Goal: Transaction & Acquisition: Purchase product/service

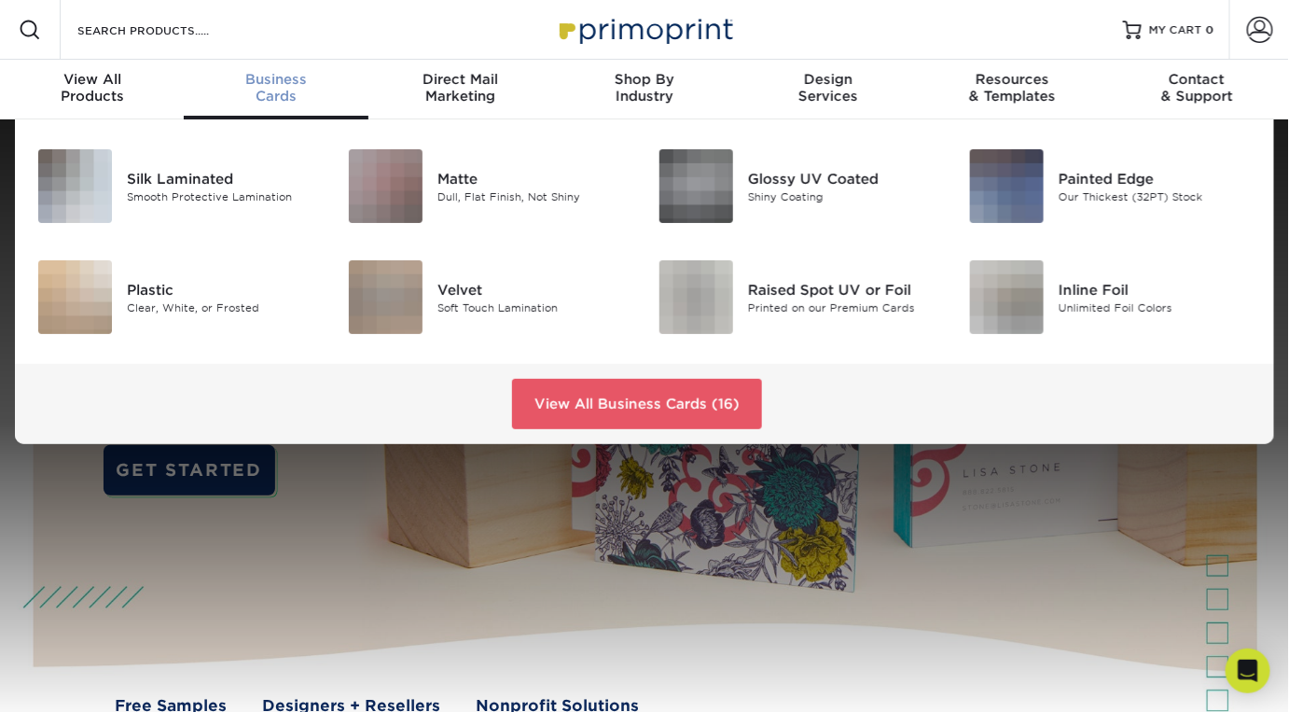
click at [273, 71] on span "Business" at bounding box center [276, 79] width 184 height 17
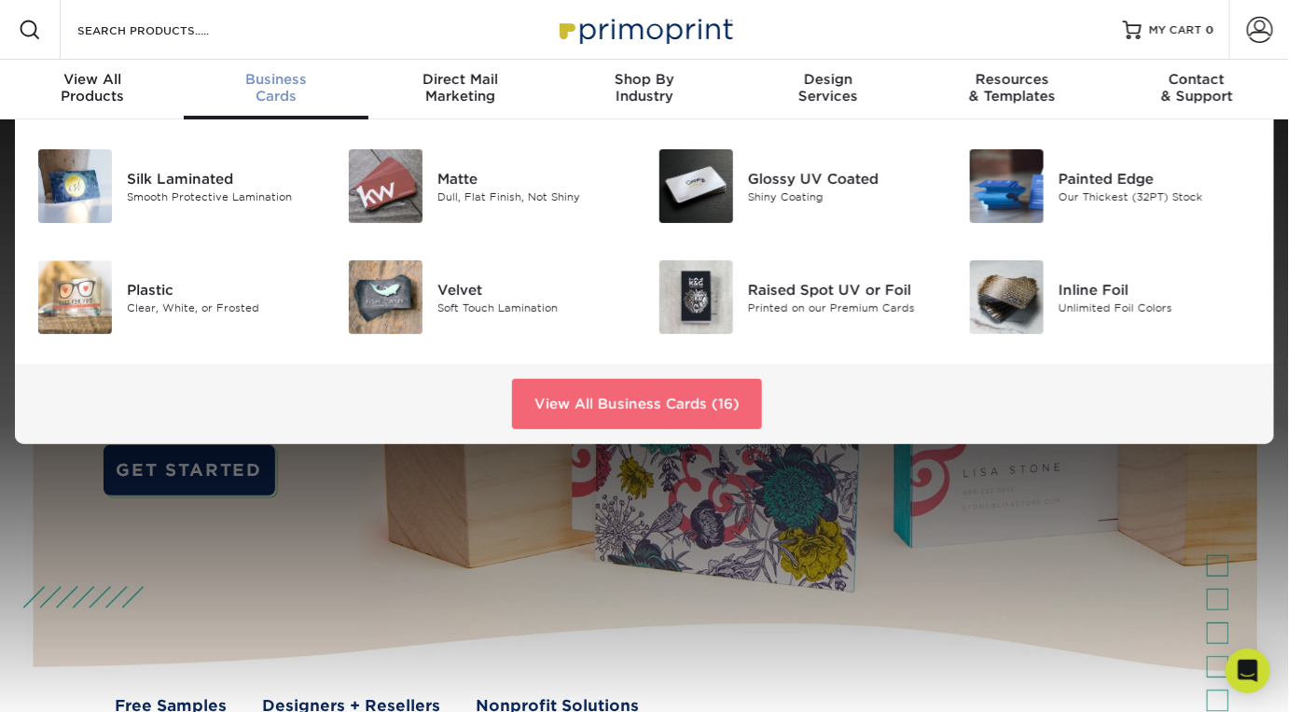
click at [657, 413] on link "View All Business Cards (16)" at bounding box center [637, 404] width 250 height 50
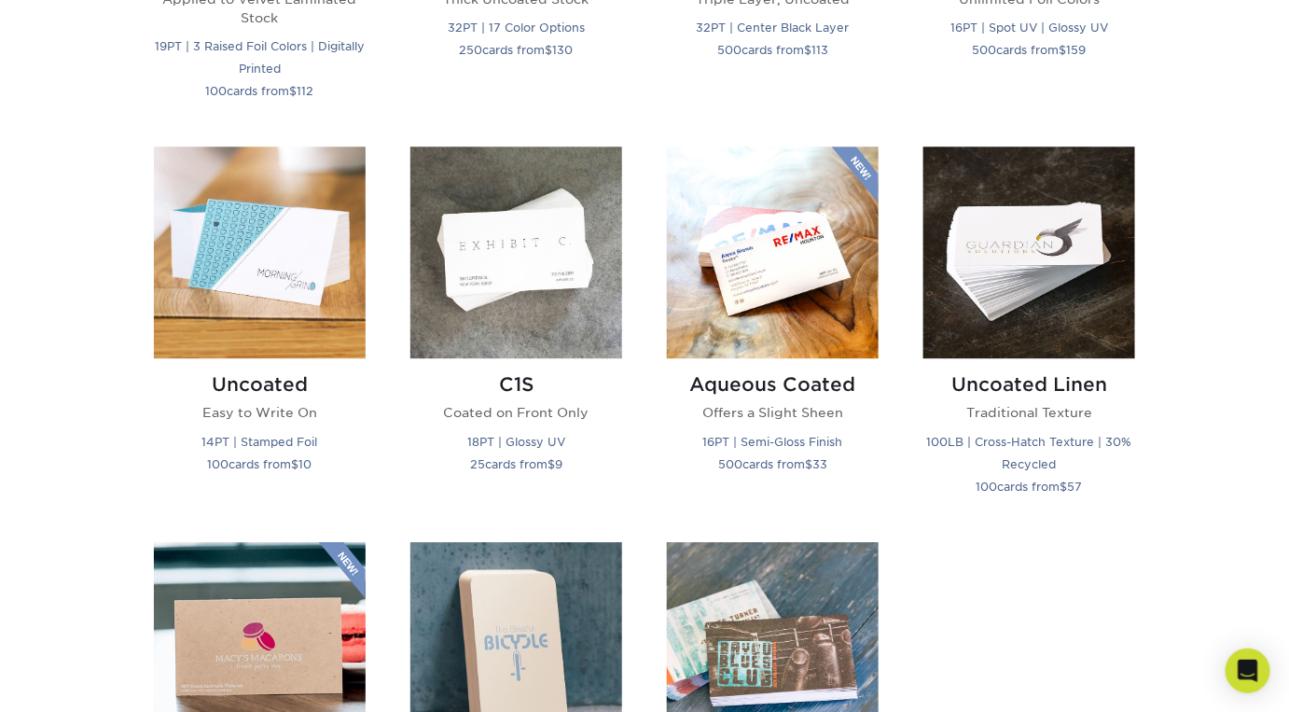
scroll to position [1781, 0]
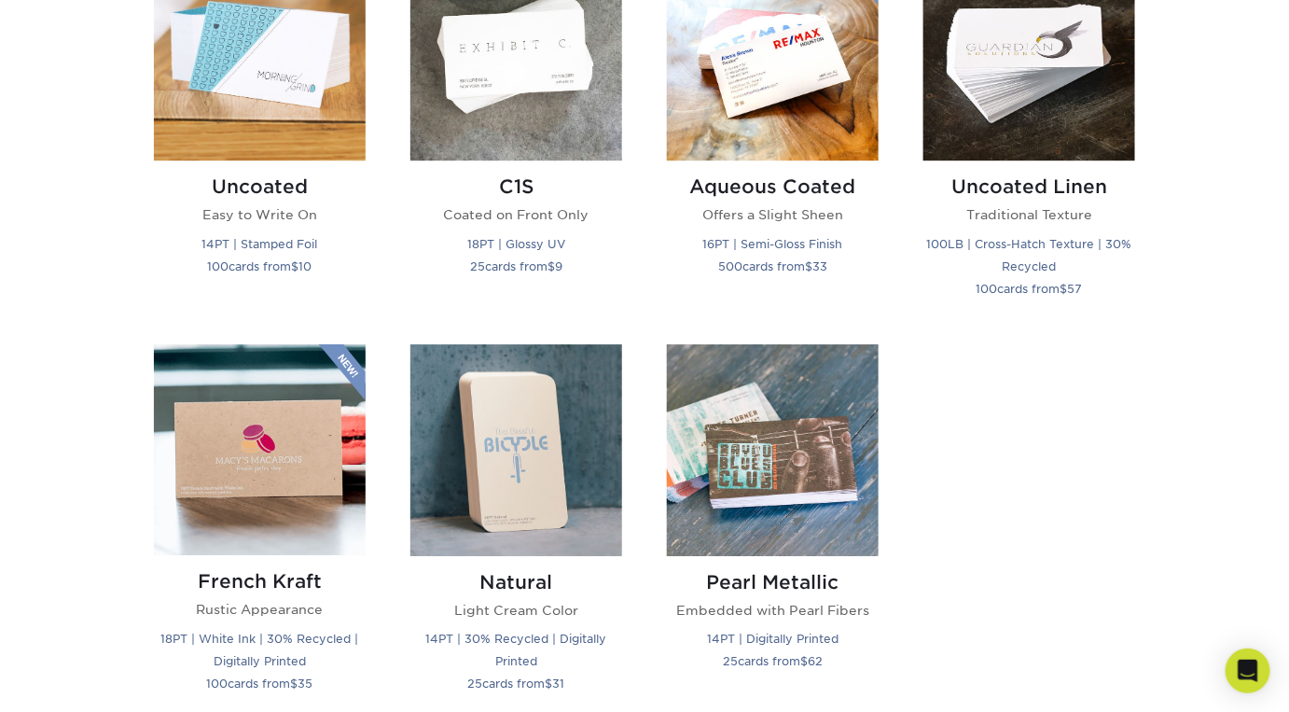
drag, startPoint x: 1204, startPoint y: 315, endPoint x: 1230, endPoint y: 244, distance: 75.6
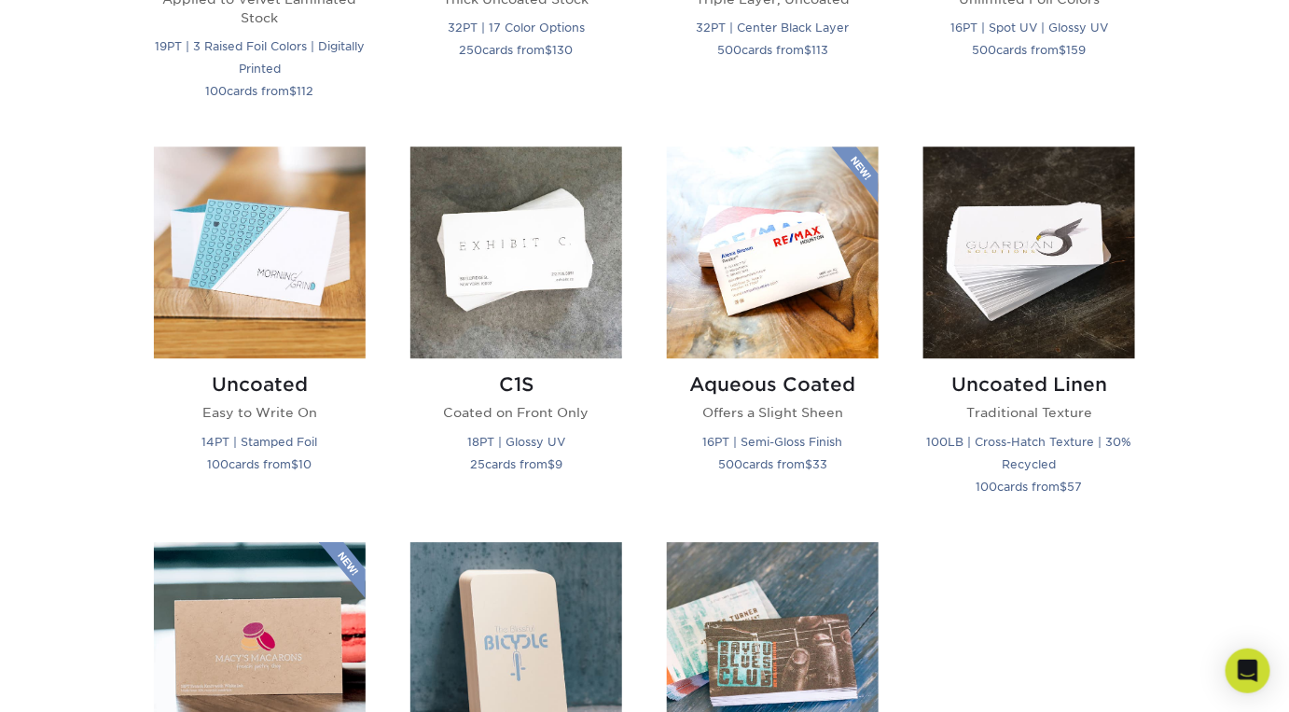
scroll to position [1384, 0]
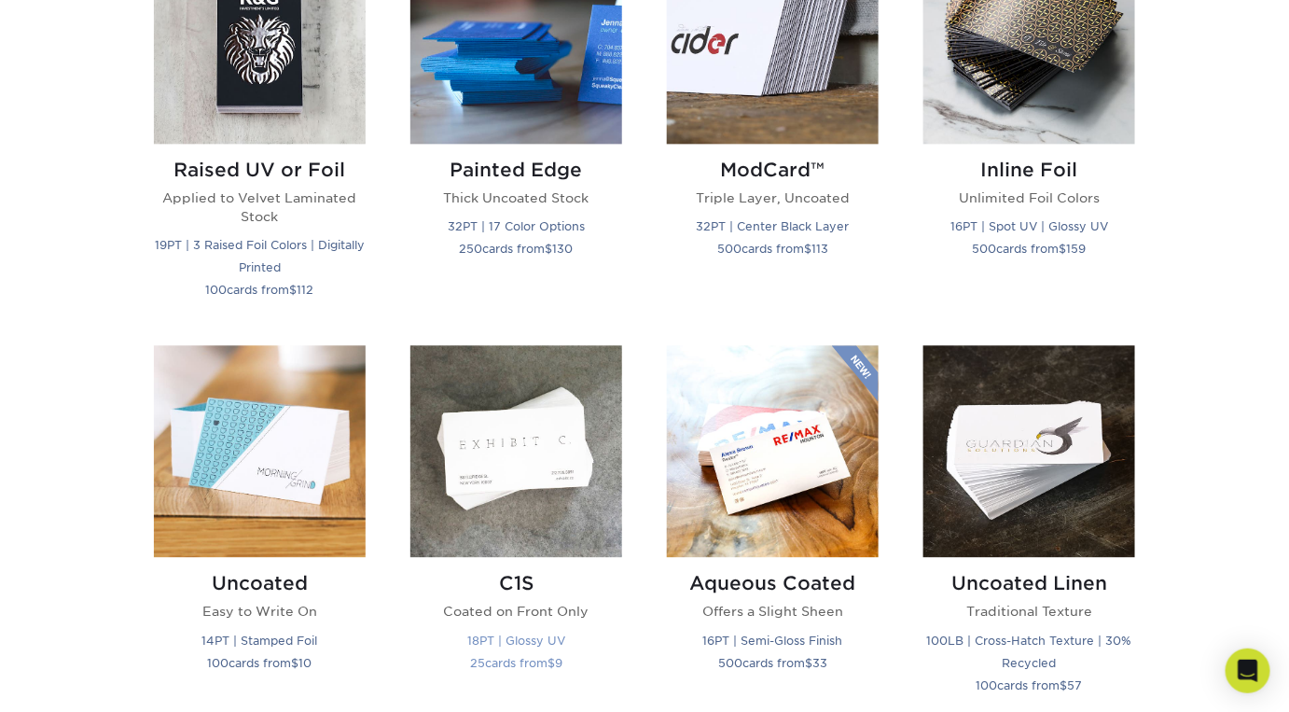
click at [505, 440] on img at bounding box center [516, 451] width 212 height 212
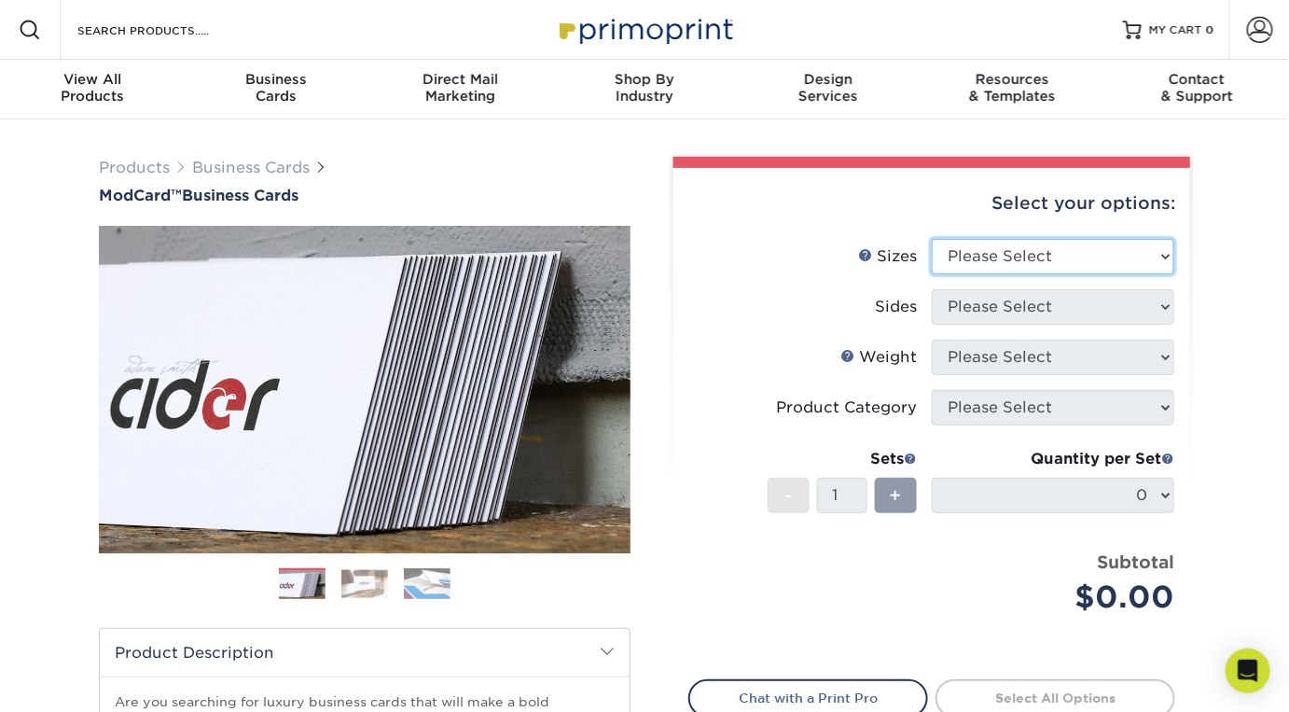
click at [1064, 262] on select "Please Select 1.5" x 3.5" - Mini 1.75" x 3.5" - Mini 2" x 2" - Square 2" x 3" -…" at bounding box center [1053, 256] width 243 height 35
select select "2.00x3.50"
click at [932, 239] on select "Please Select 1.5" x 3.5" - Mini 1.75" x 3.5" - Mini 2" x 2" - Square 2" x 3" -…" at bounding box center [1053, 256] width 243 height 35
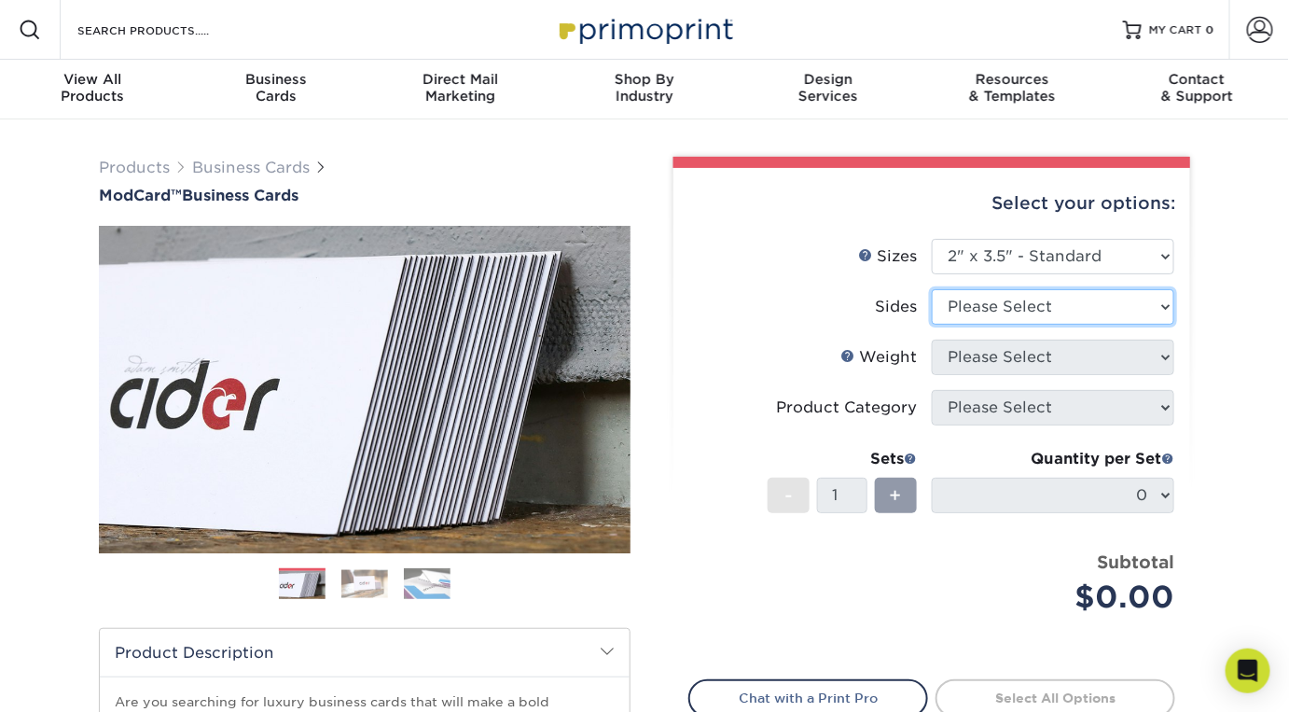
click at [1067, 317] on select "Please Select Print Both Sides Print Front Only" at bounding box center [1053, 306] width 243 height 35
select select "13abbda7-1d64-4f25-8bb2-c179b224825d"
click at [932, 289] on select "Please Select Print Both Sides Print Front Only" at bounding box center [1053, 306] width 243 height 35
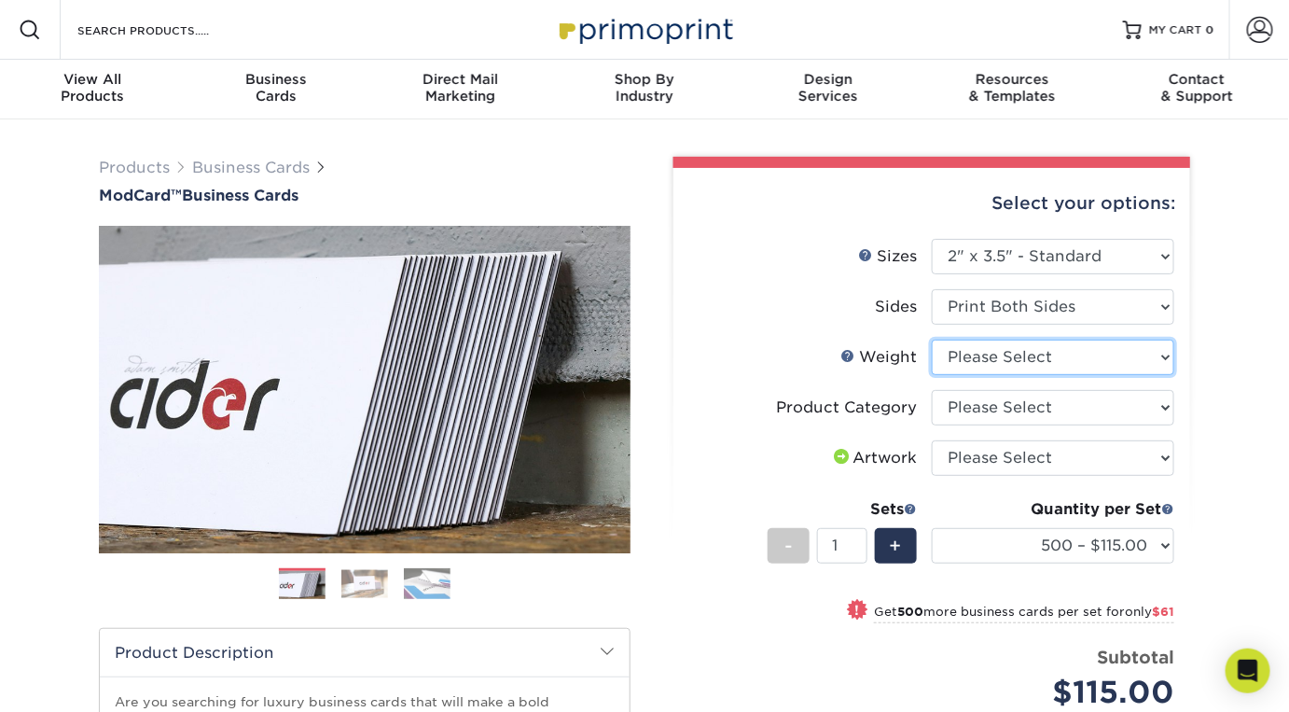
click at [1064, 361] on select "Please Select 32PTUCBLK" at bounding box center [1053, 357] width 243 height 35
select select "32PTUCBLK"
click at [932, 340] on select "Please Select 32PTUCBLK" at bounding box center [1053, 357] width 243 height 35
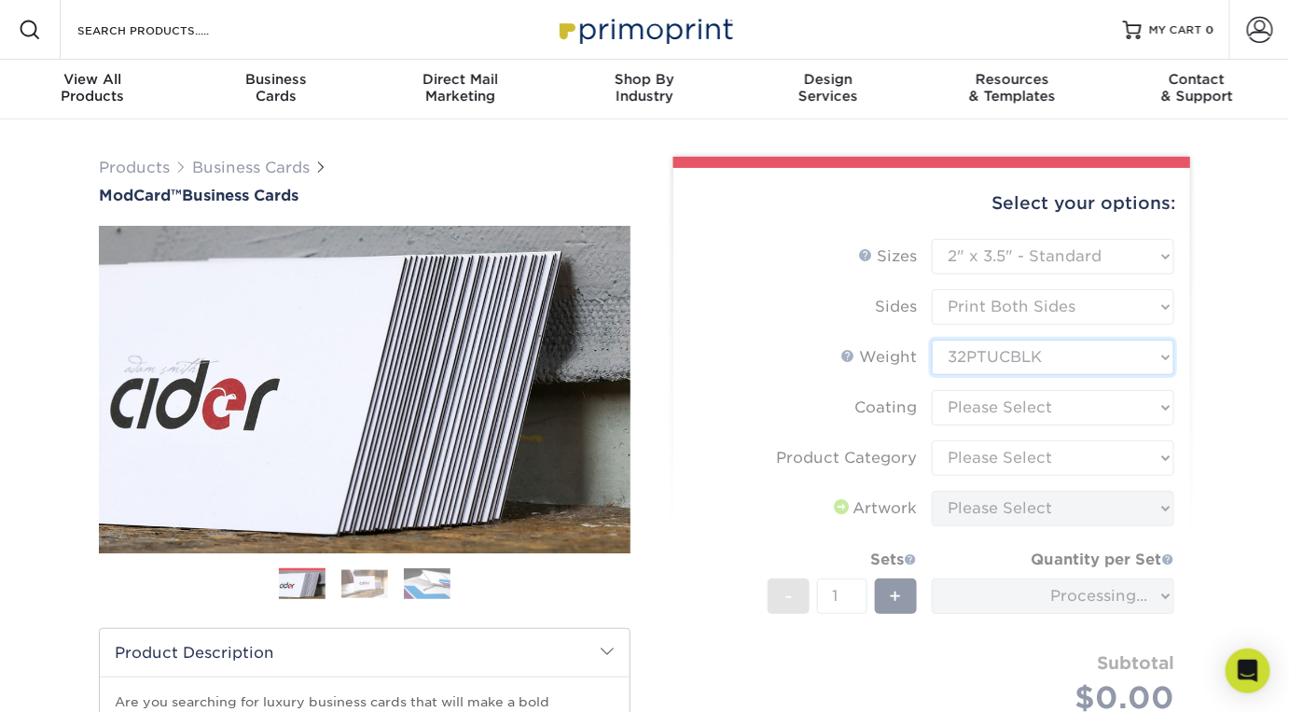
scroll to position [198, 0]
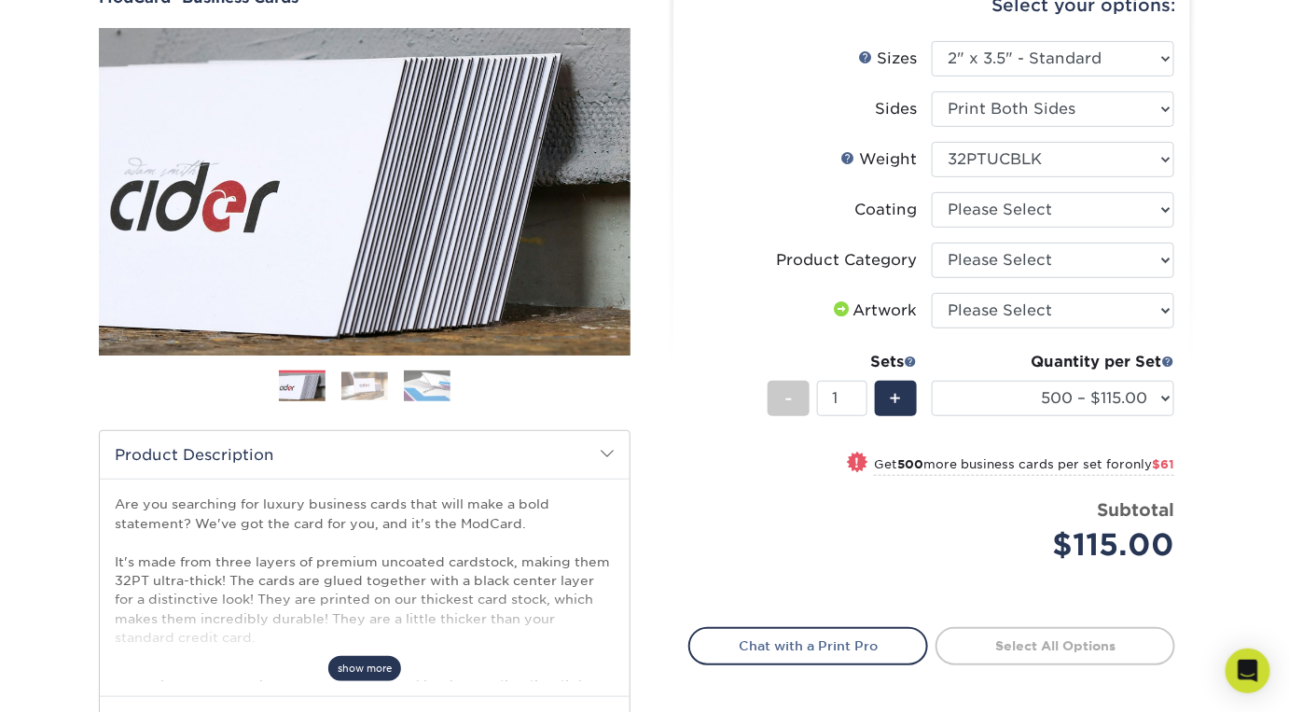
click at [382, 666] on span "show more" at bounding box center [364, 668] width 73 height 25
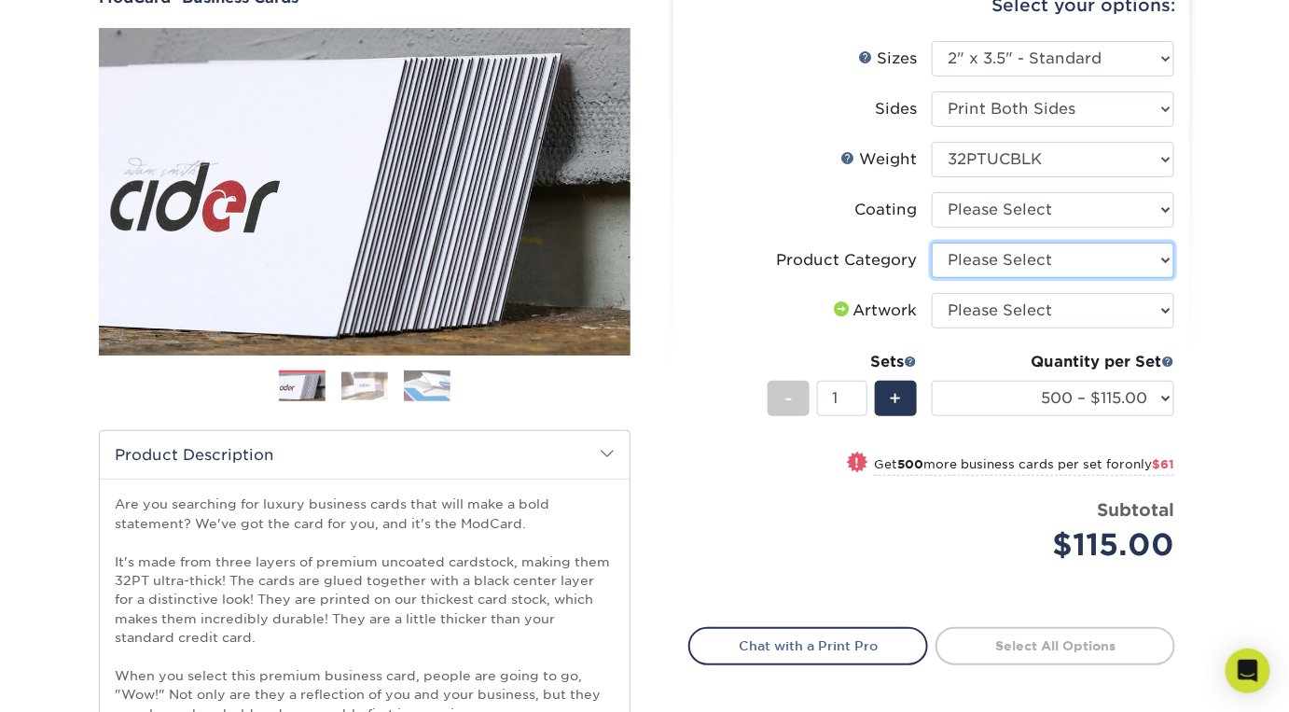
click at [1047, 261] on select "Please Select Business Cards" at bounding box center [1053, 260] width 243 height 35
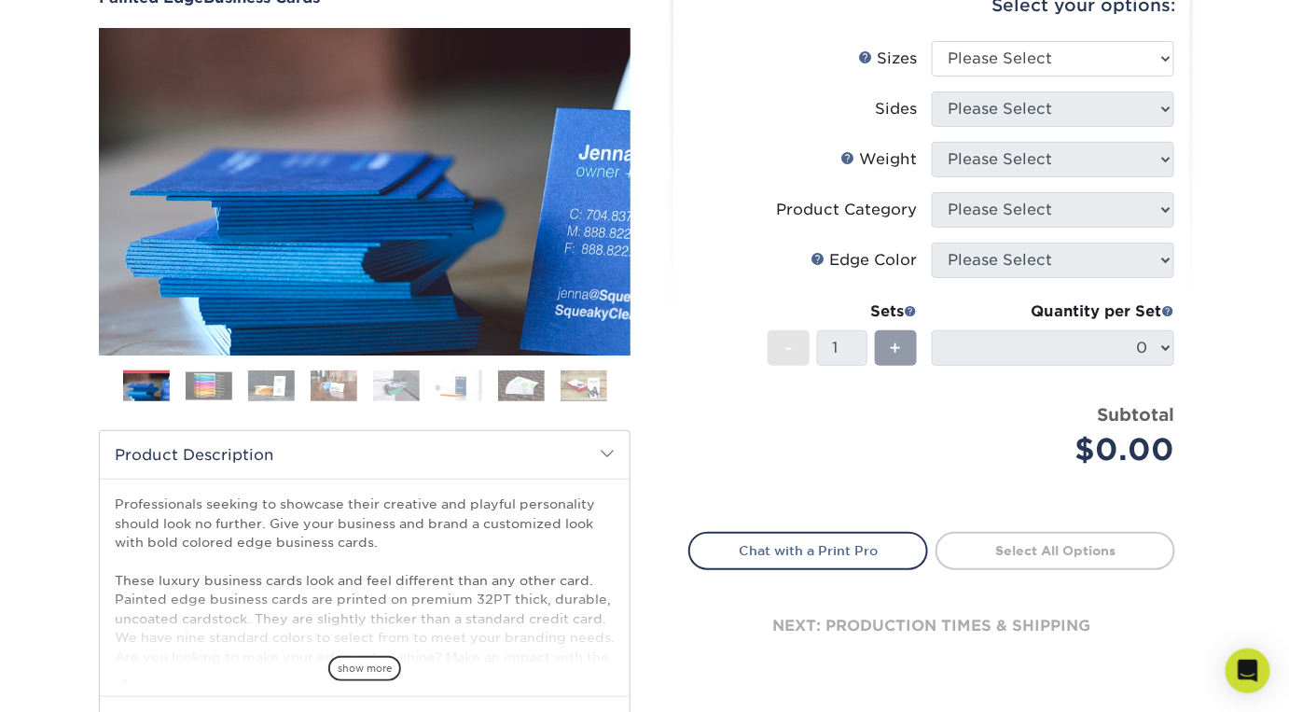
scroll to position [396, 0]
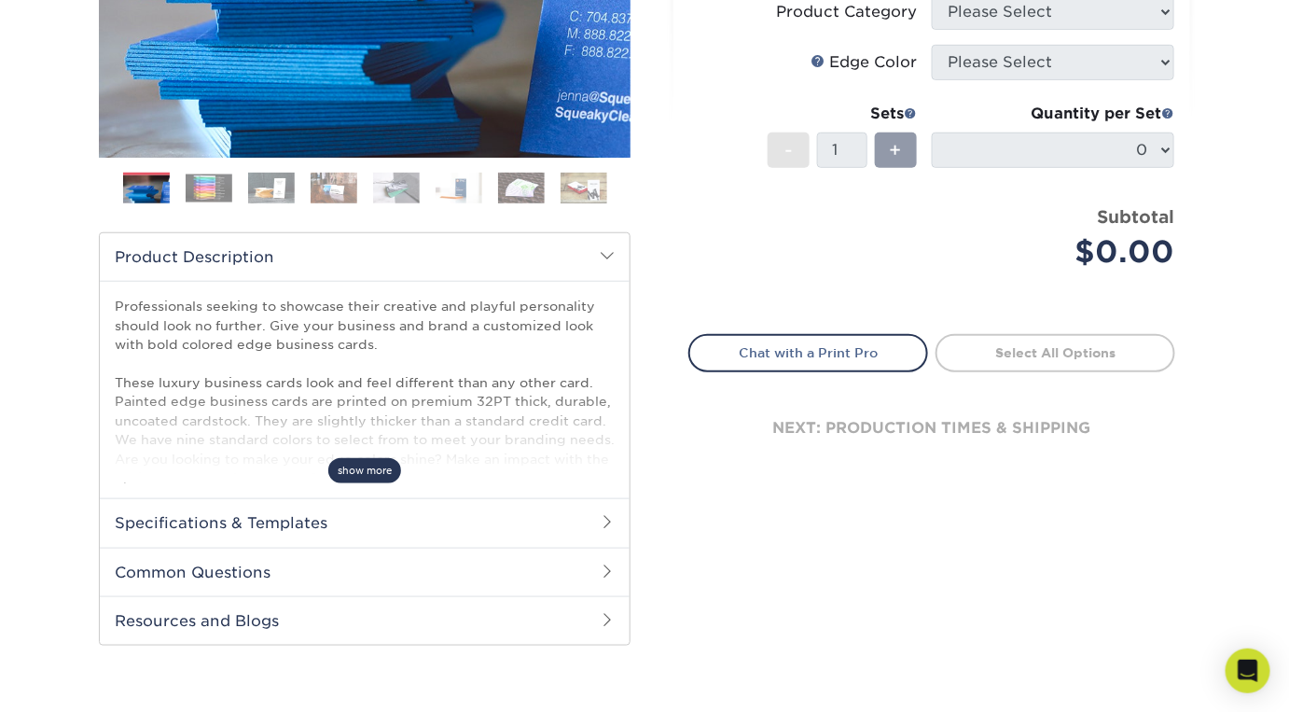
click at [369, 470] on span "show more" at bounding box center [364, 470] width 73 height 25
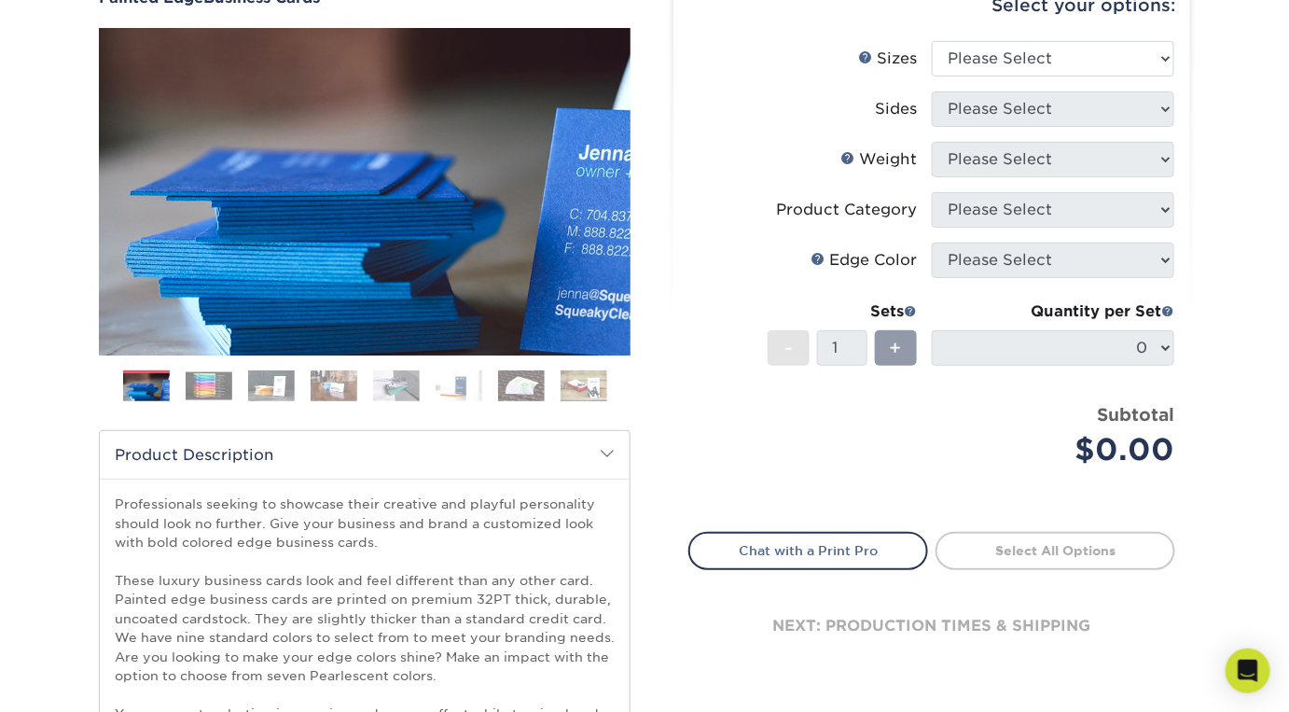
scroll to position [0, 0]
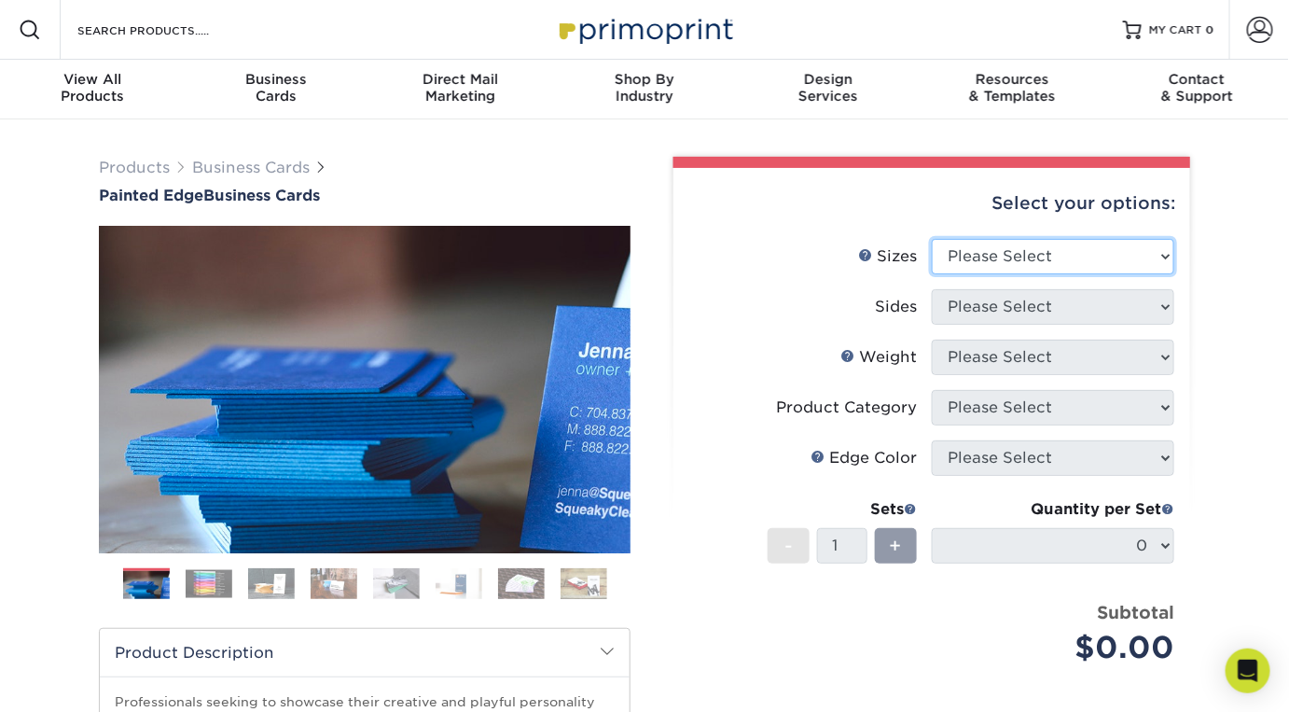
click at [1068, 261] on select "Please Select 2" x 3.5" - Standard 2.125" x 3.375" - European 2.5" x 2.5" - Squ…" at bounding box center [1053, 256] width 243 height 35
select select "2.00x3.50"
click at [932, 239] on select "Please Select 2" x 3.5" - Standard 2.125" x 3.375" - European 2.5" x 2.5" - Squ…" at bounding box center [1053, 256] width 243 height 35
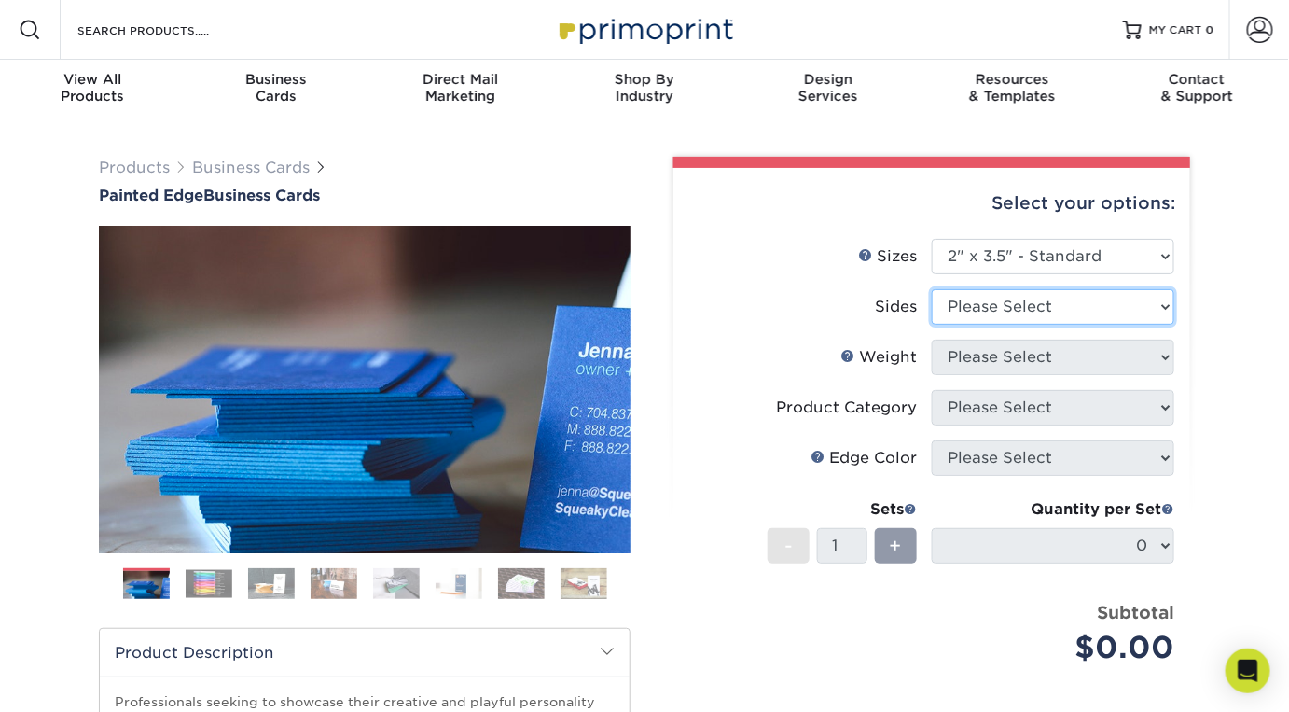
click at [1055, 308] on select "Please Select Print Both Sides Print Front Only" at bounding box center [1053, 306] width 243 height 35
select select "13abbda7-1d64-4f25-8bb2-c179b224825d"
click at [932, 289] on select "Please Select Print Both Sides Print Front Only" at bounding box center [1053, 306] width 243 height 35
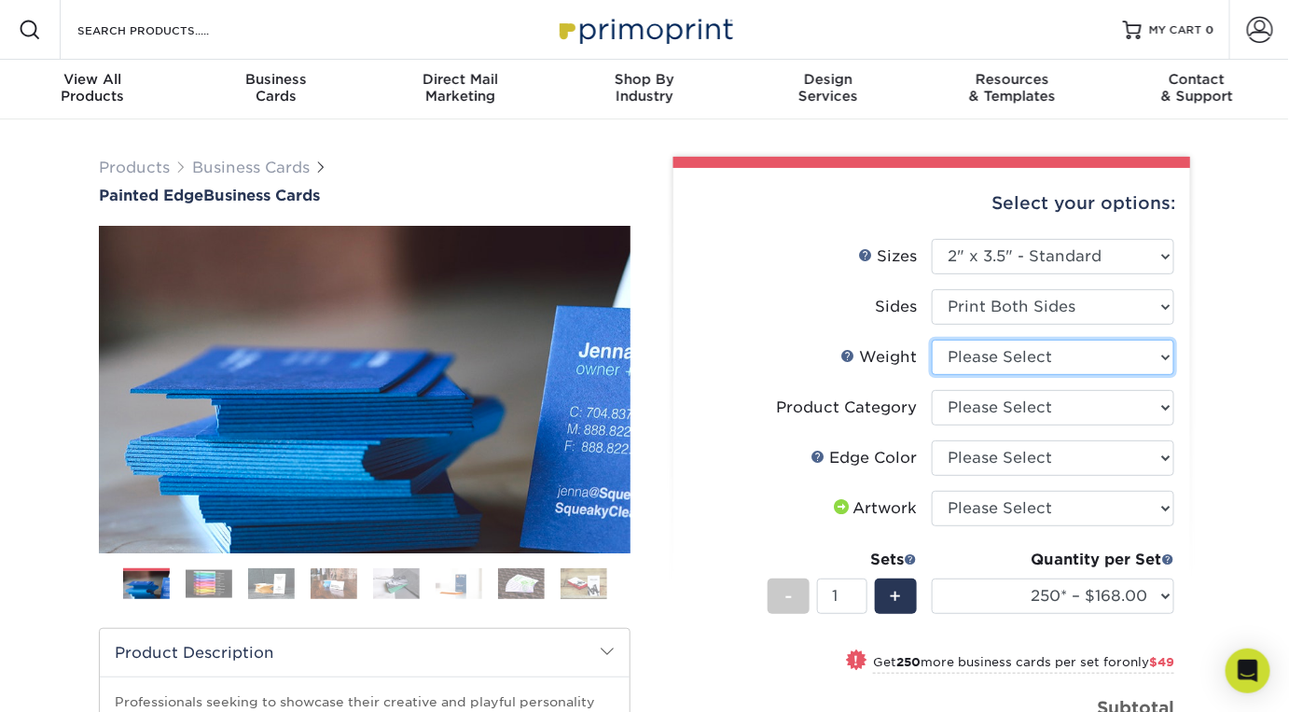
click at [1104, 366] on select "Please Select 32PTUC" at bounding box center [1053, 357] width 243 height 35
select select "32PTUC"
click at [932, 340] on select "Please Select 32PTUC" at bounding box center [1053, 357] width 243 height 35
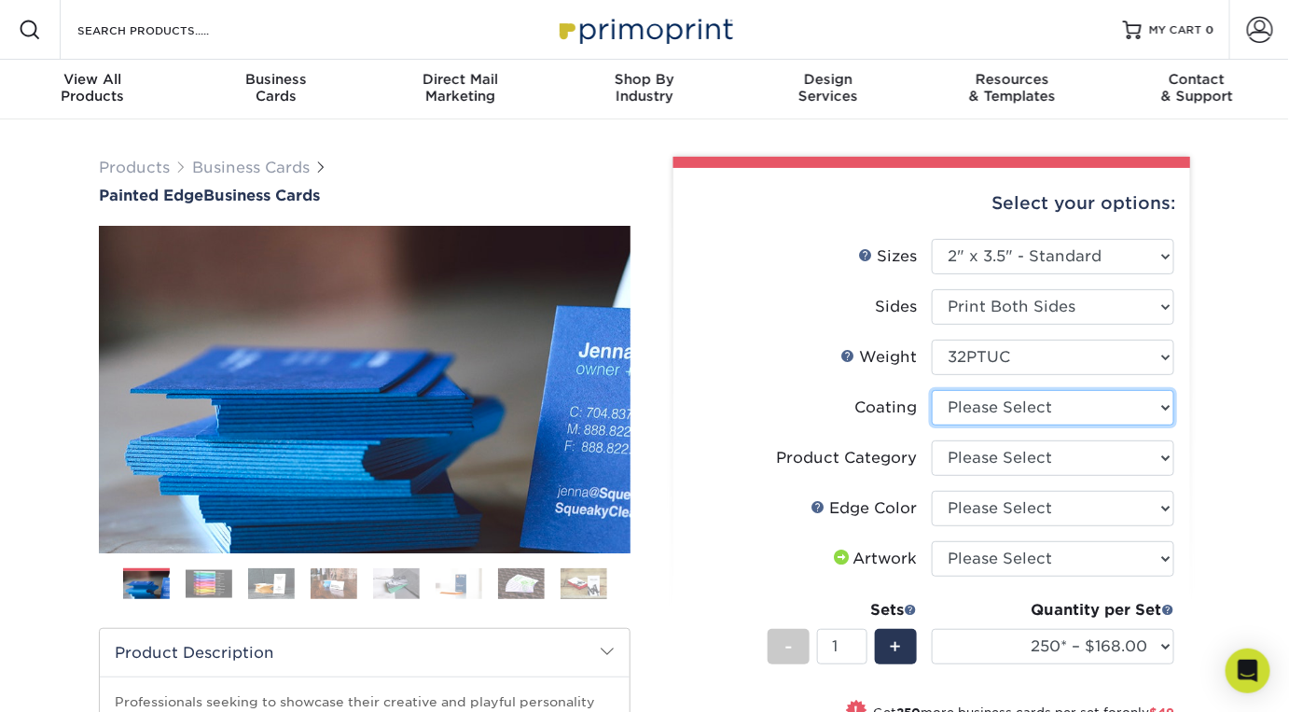
click at [1140, 406] on select at bounding box center [1053, 407] width 243 height 35
select select "3e7618de-abca-4bda-9f97-8b9129e913d8"
click at [932, 390] on select at bounding box center [1053, 407] width 243 height 35
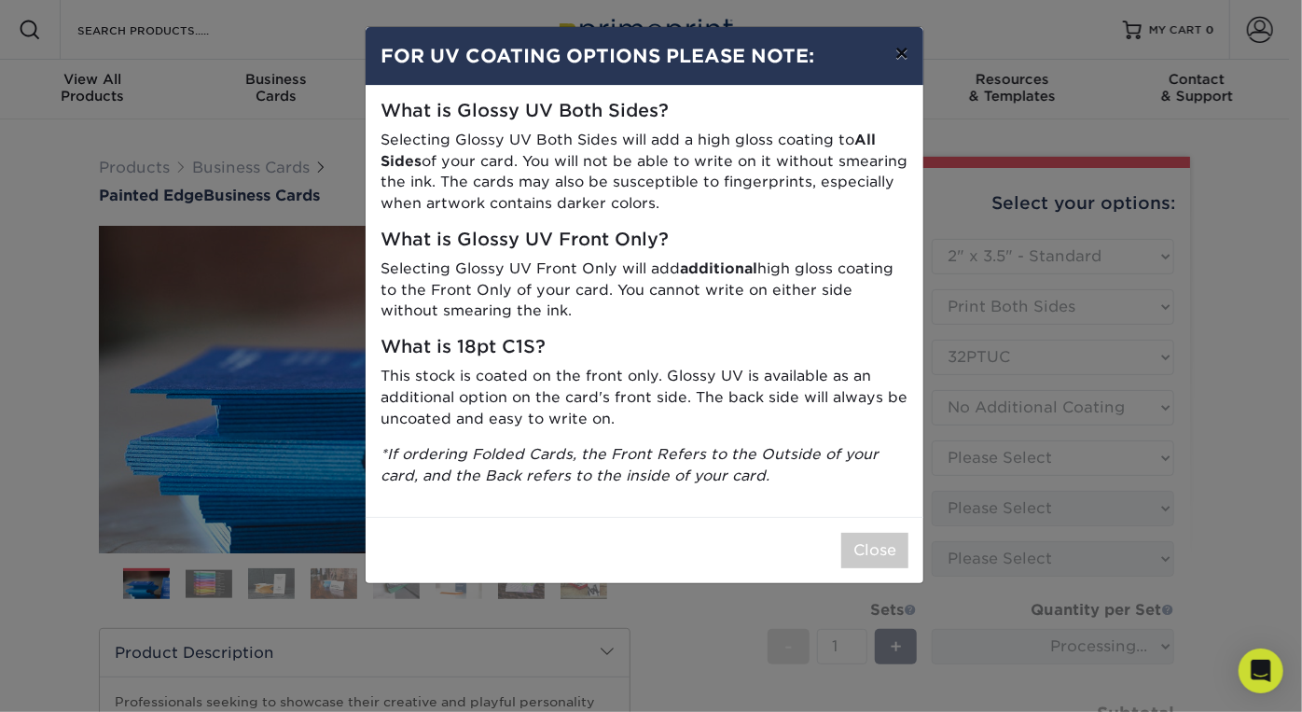
click at [906, 58] on button "×" at bounding box center [902, 53] width 43 height 52
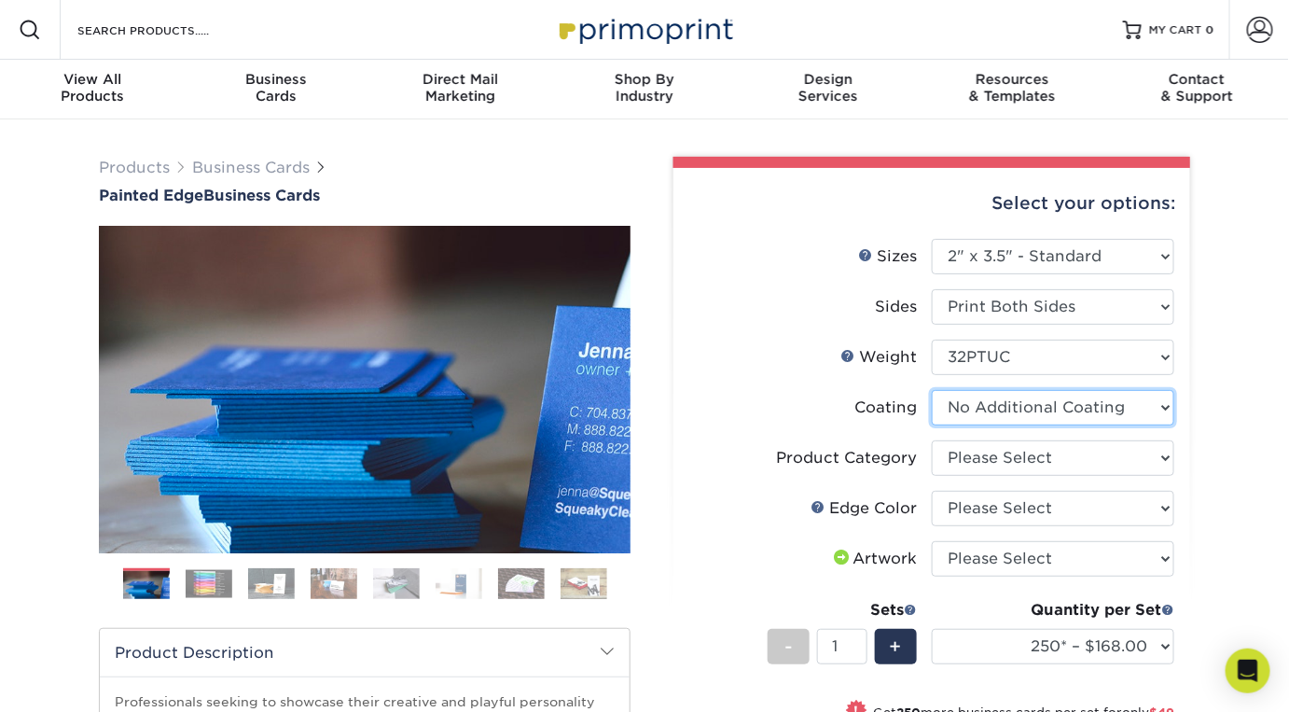
click at [1046, 412] on select at bounding box center [1053, 407] width 243 height 35
click at [932, 390] on select at bounding box center [1053, 407] width 243 height 35
click at [1054, 448] on select "Please Select Business Cards" at bounding box center [1053, 457] width 243 height 35
select select "3b5148f1-0588-4f88-a218-97bcfdce65c1"
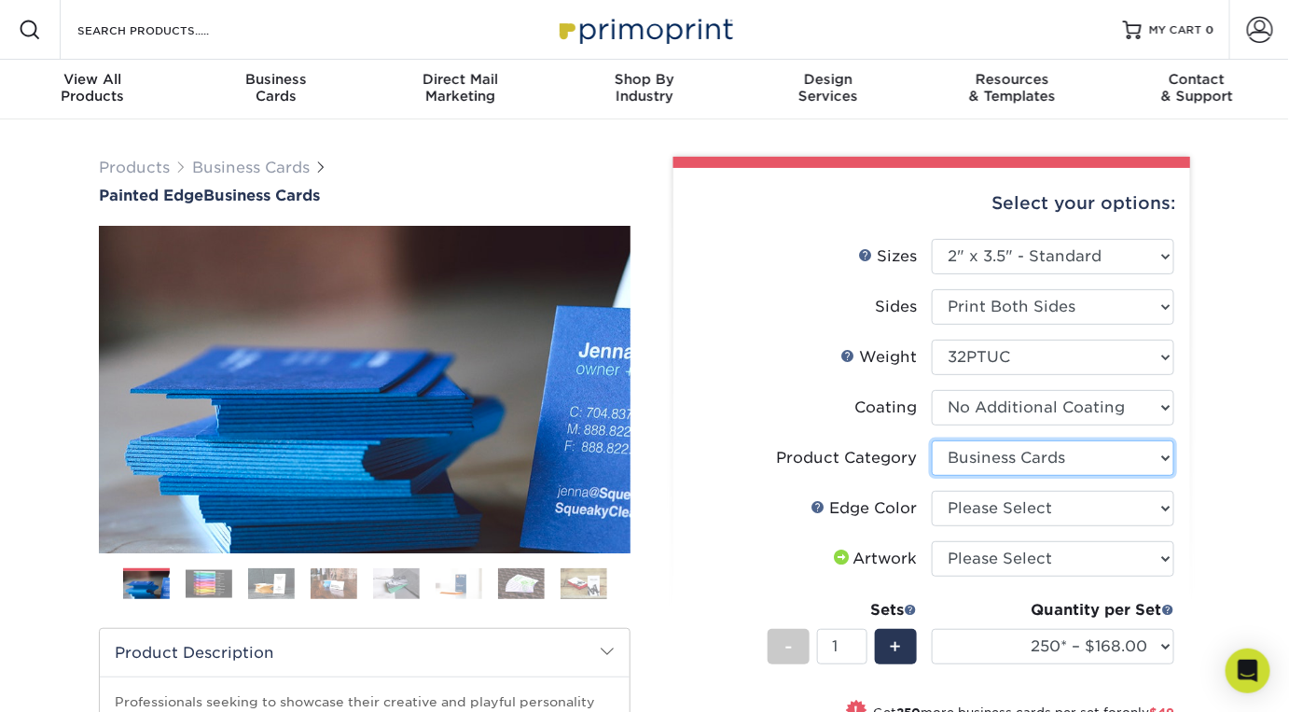
click at [932, 440] on select "Please Select Business Cards" at bounding box center [1053, 457] width 243 height 35
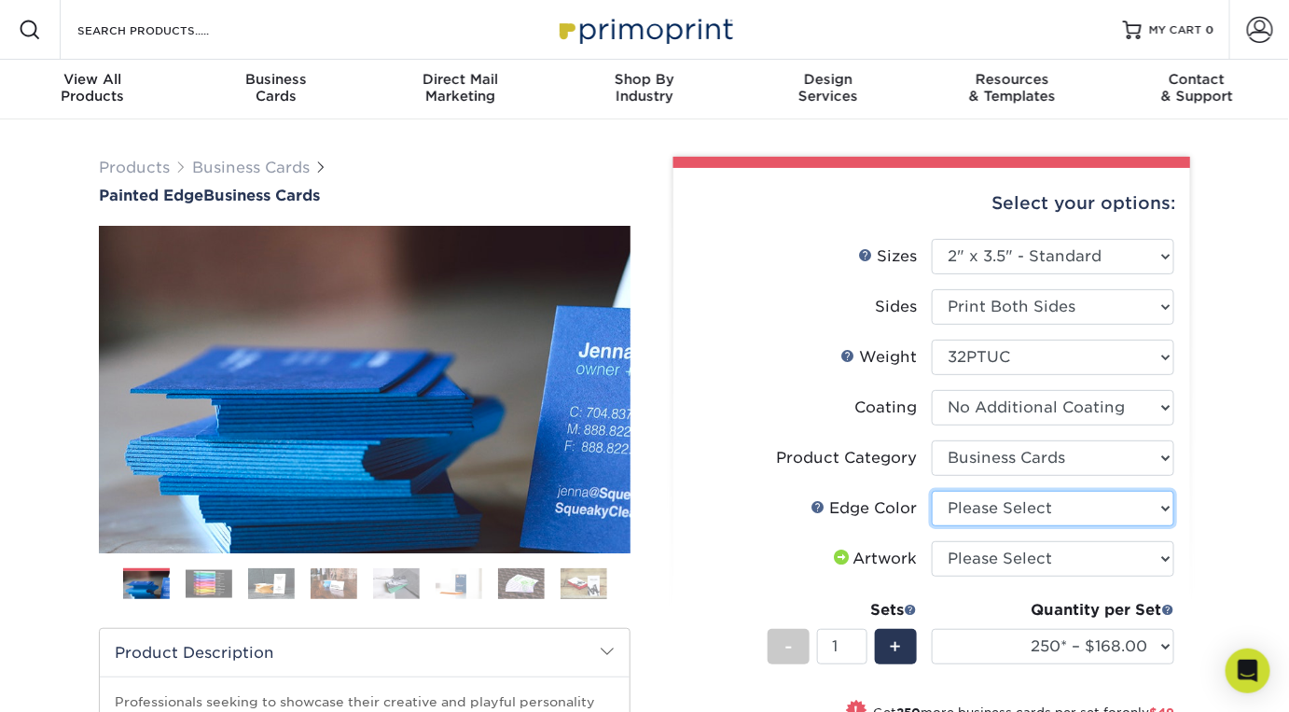
click at [1050, 507] on select "Please Select Charcoal Black Brown Blue Pearlescent Blue Pearlescent Gold Pearl…" at bounding box center [1053, 508] width 243 height 35
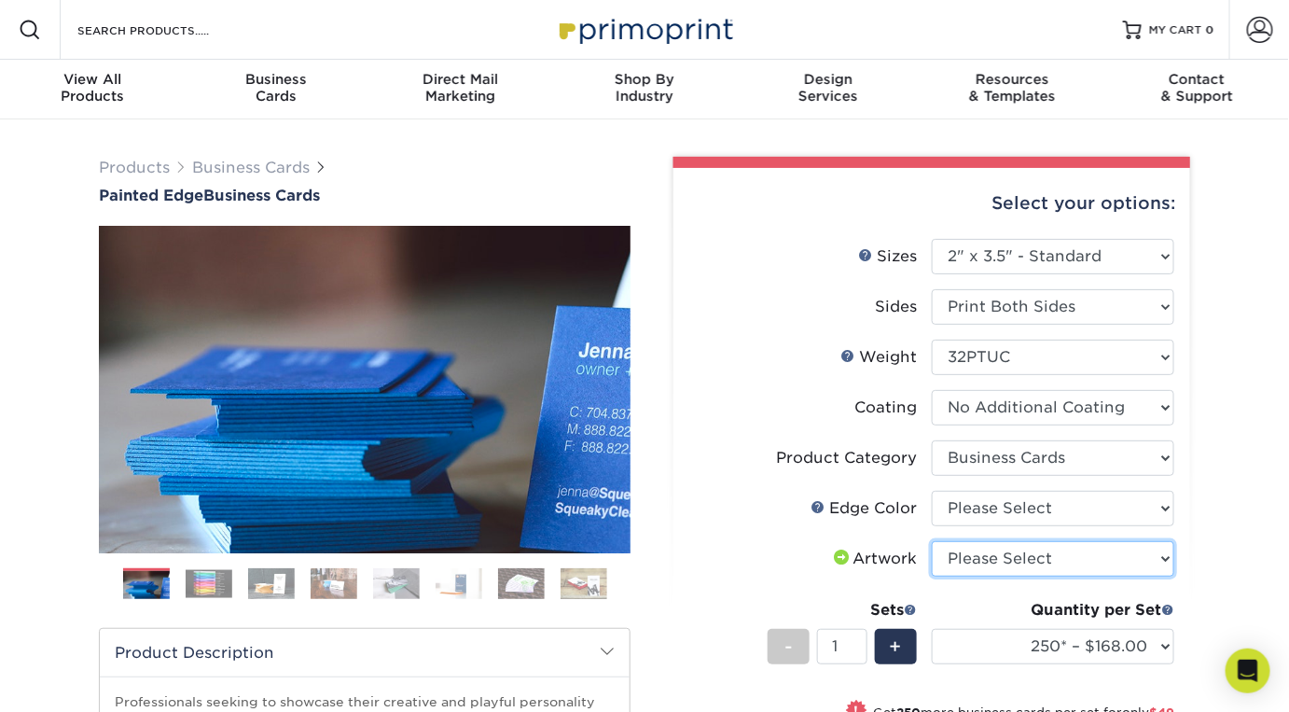
click at [1129, 557] on select "Please Select I will upload files I need a design - $100" at bounding box center [1053, 558] width 243 height 35
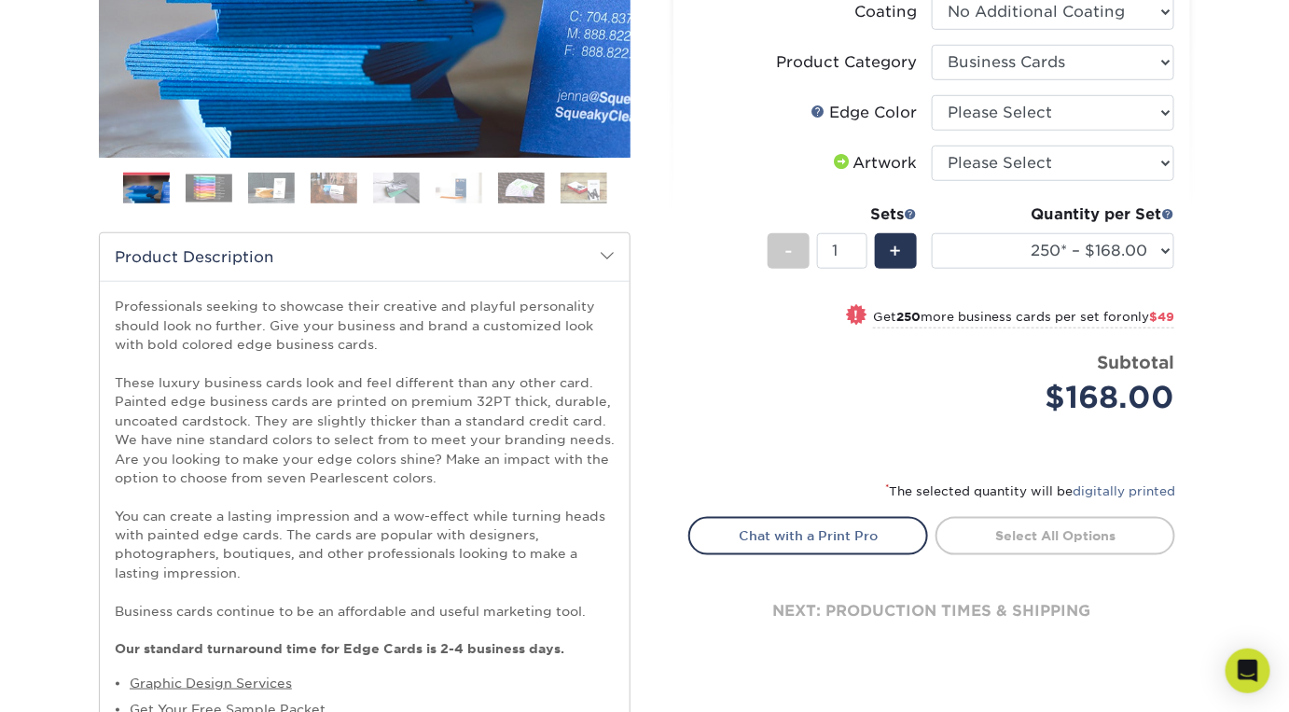
scroll to position [593, 0]
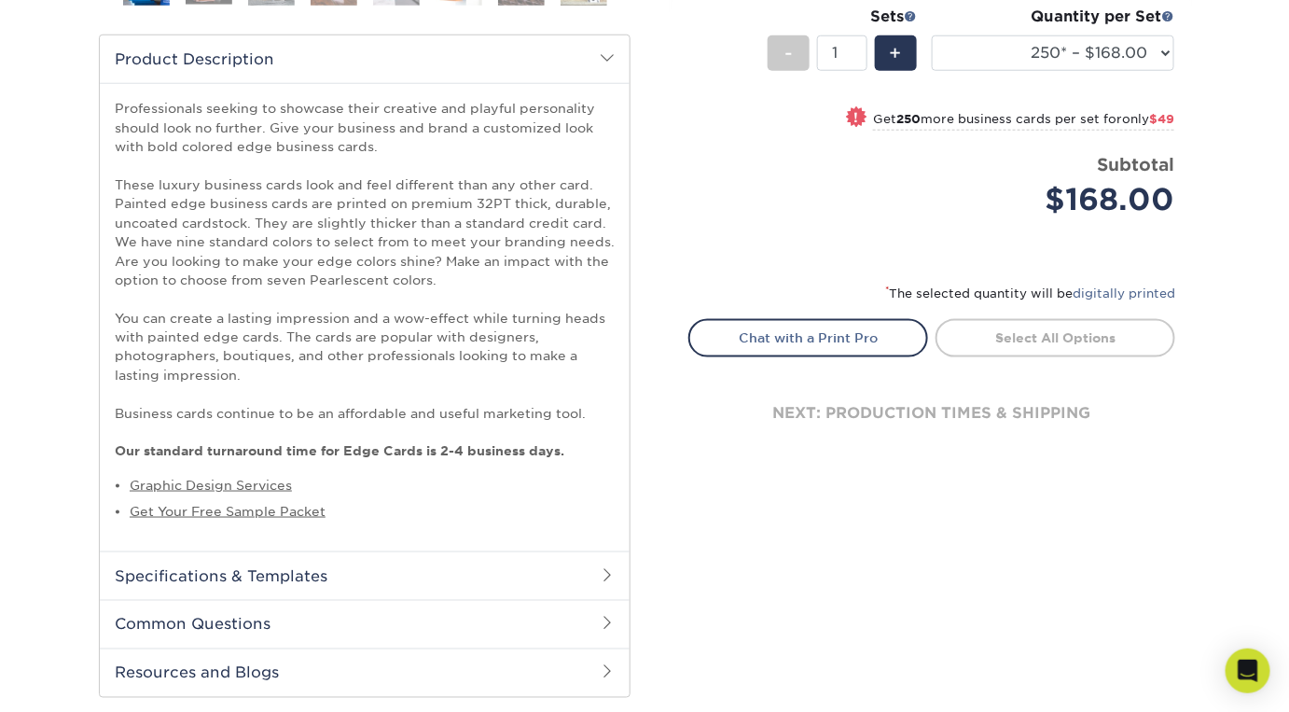
click at [466, 557] on h2 "Specifications & Templates" at bounding box center [365, 575] width 530 height 49
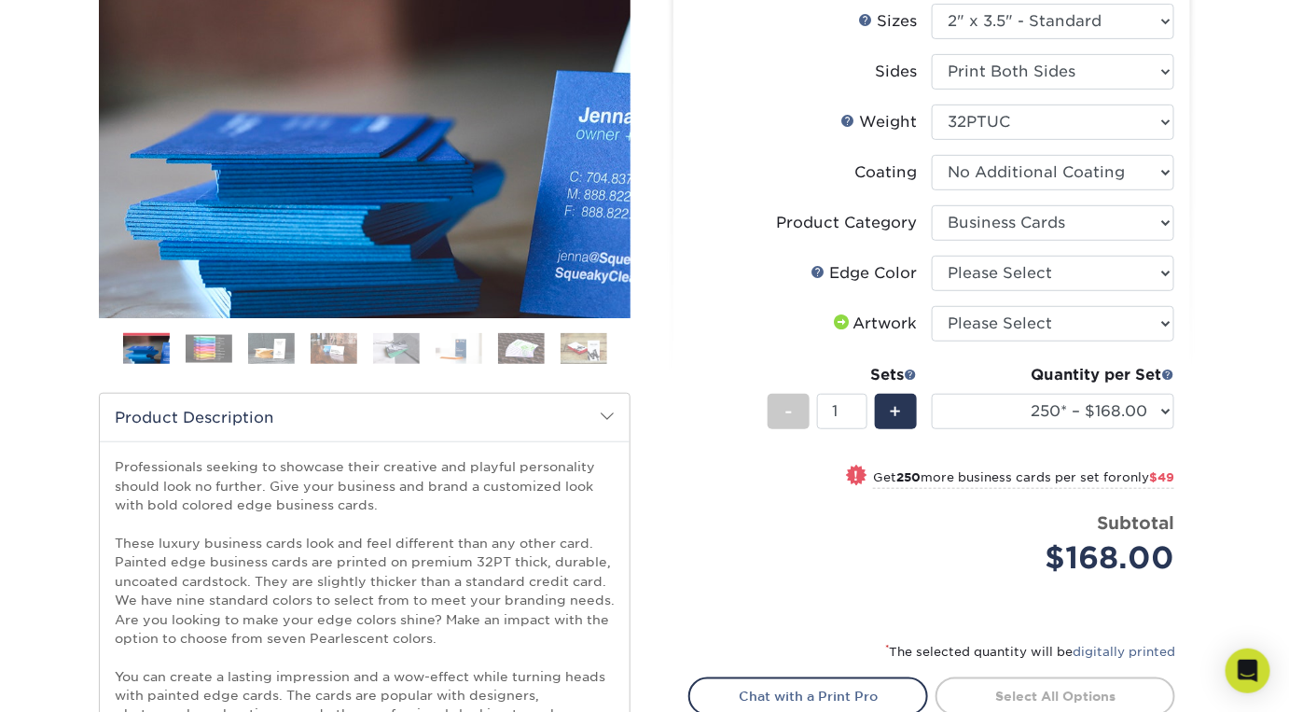
scroll to position [198, 0]
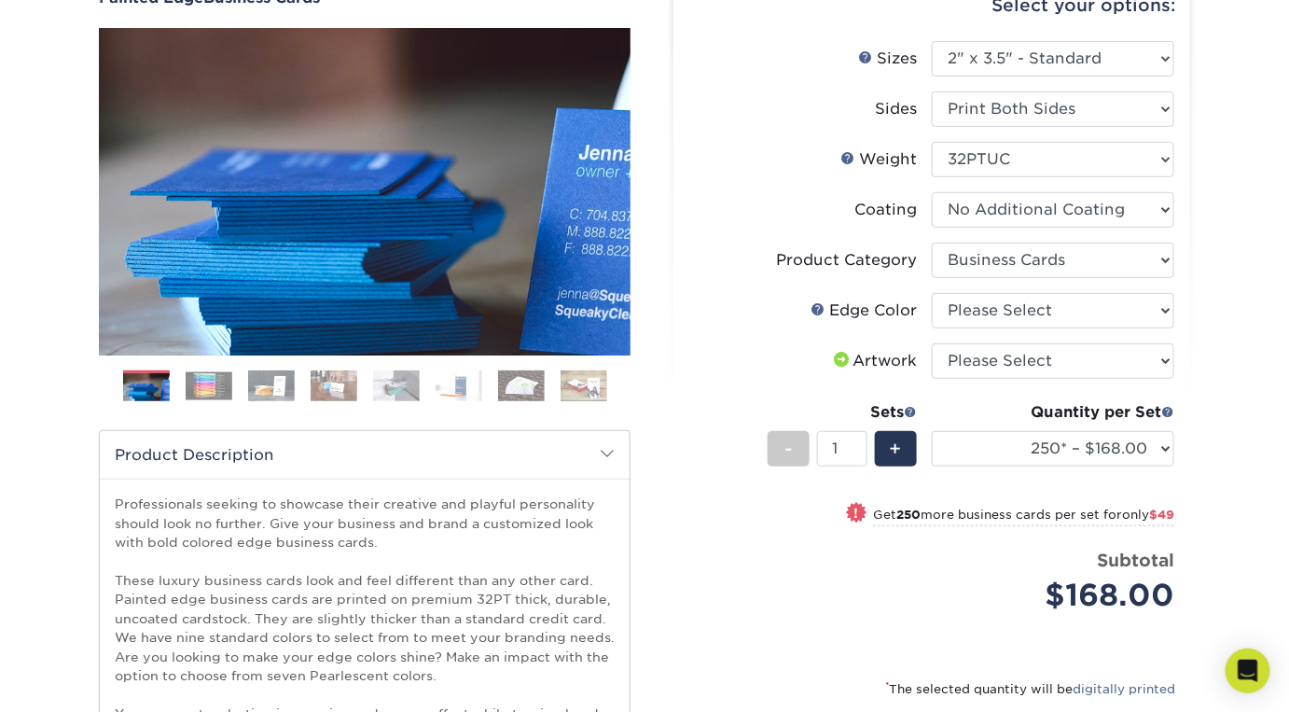
click at [197, 377] on img at bounding box center [209, 385] width 47 height 28
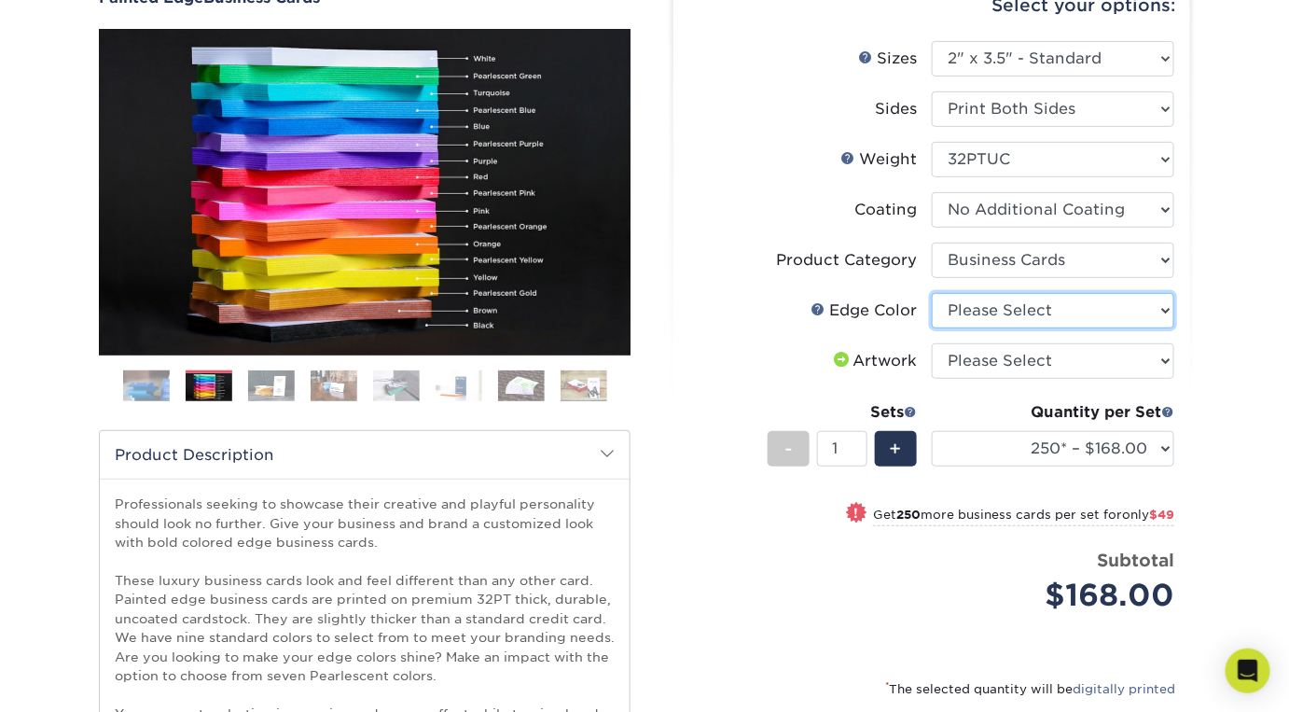
click at [1065, 316] on select "Please Select Charcoal Black Brown Blue Pearlescent Blue Pearlescent Gold Pearl…" at bounding box center [1053, 310] width 243 height 35
click at [932, 293] on select "Please Select Charcoal Black Brown Blue Pearlescent Blue Pearlescent Gold Pearl…" at bounding box center [1053, 310] width 243 height 35
click at [1093, 306] on select "Please Select Charcoal Black Brown Blue Pearlescent Blue Pearlescent Gold Pearl…" at bounding box center [1053, 310] width 243 height 35
select select "e42633f1-b123-4179-bb8a-cf3a693d9207"
click at [932, 293] on select "Please Select Charcoal Black Brown Blue Pearlescent Blue Pearlescent Gold Pearl…" at bounding box center [1053, 310] width 243 height 35
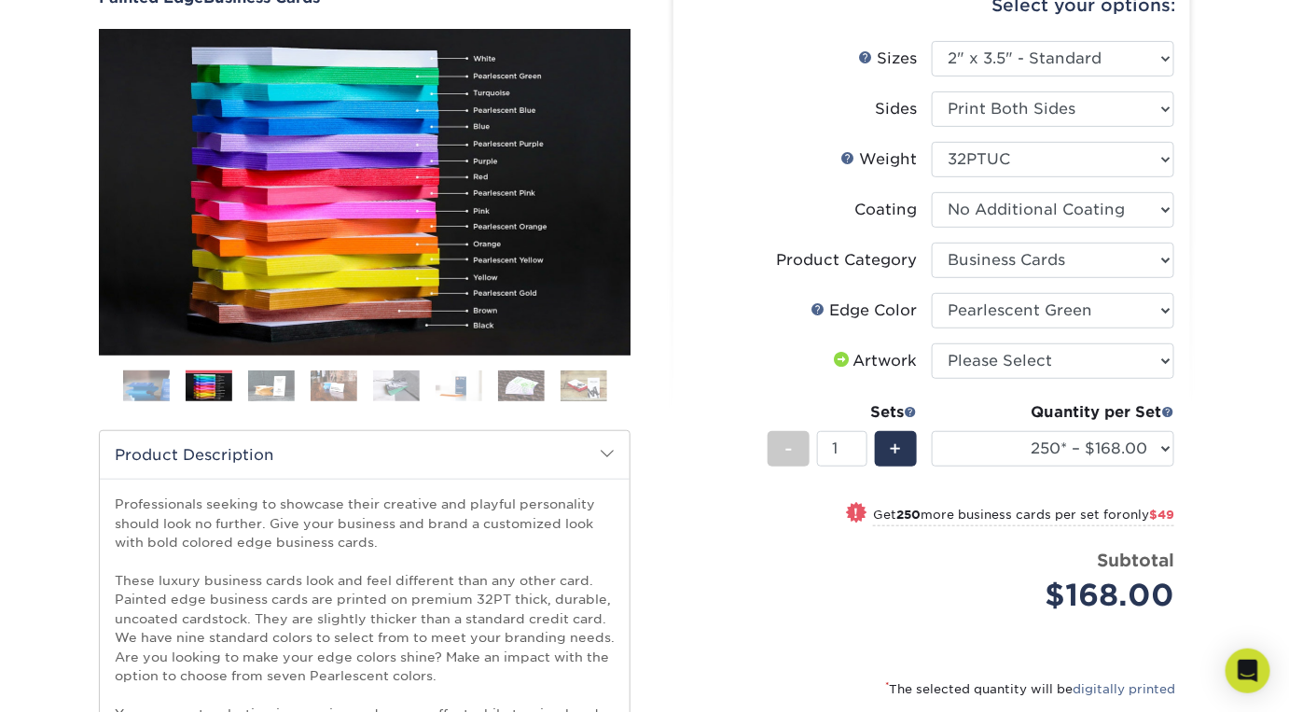
click at [396, 384] on img at bounding box center [396, 385] width 47 height 32
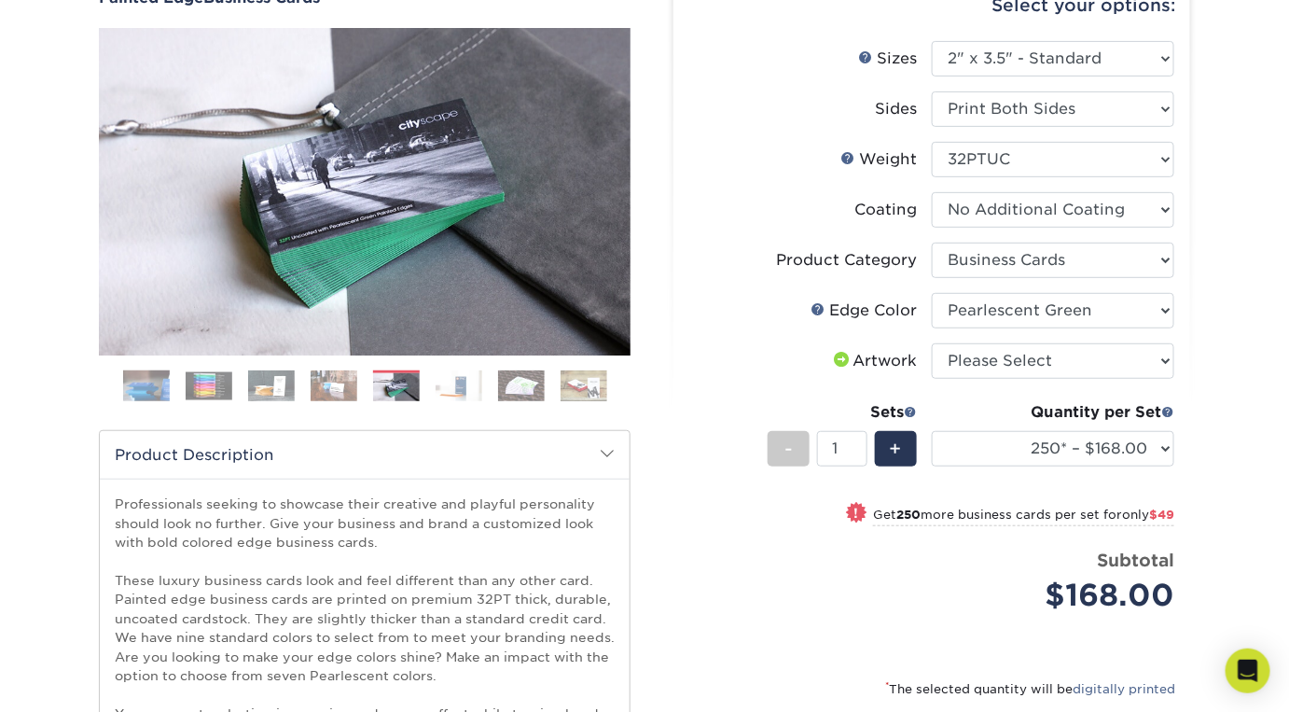
scroll to position [396, 0]
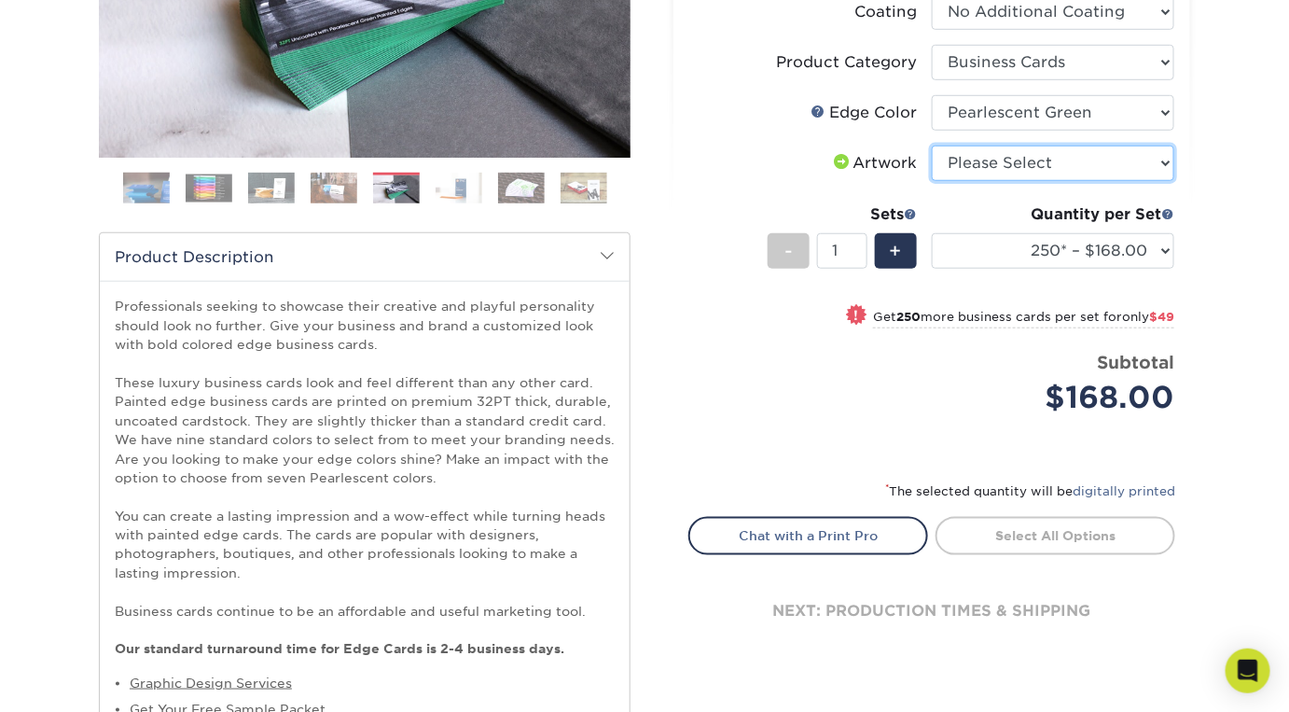
click at [1049, 162] on select "Please Select I will upload files I need a design - $100" at bounding box center [1053, 163] width 243 height 35
select select "upload"
click at [932, 146] on select "Please Select I will upload files I need a design - $100" at bounding box center [1053, 163] width 243 height 35
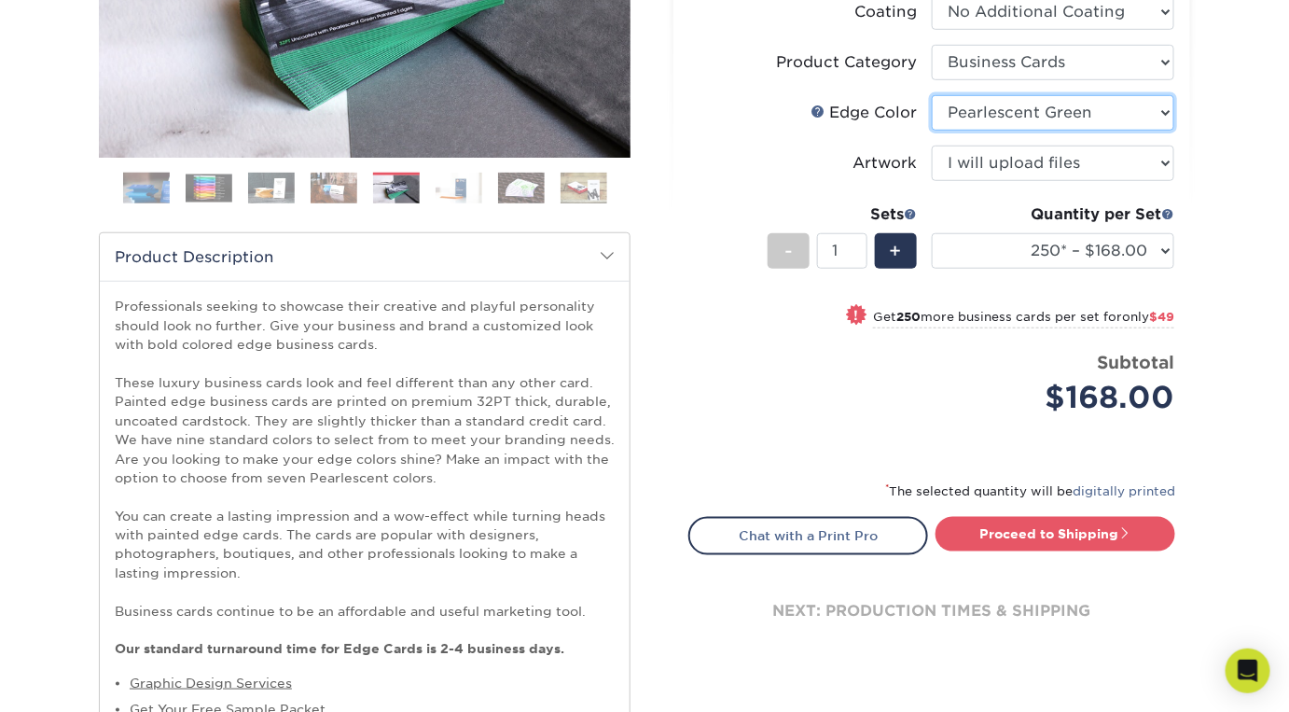
click at [1109, 110] on select "Please Select Charcoal Black Brown Blue Pearlescent Blue Pearlescent Gold Pearl…" at bounding box center [1053, 112] width 243 height 35
select select "1d2dc4a6-caa7-4e97-9ffb-823980241cde"
click at [932, 95] on select "Please Select Charcoal Black Brown Blue Pearlescent Blue Pearlescent Gold Pearl…" at bounding box center [1053, 112] width 243 height 35
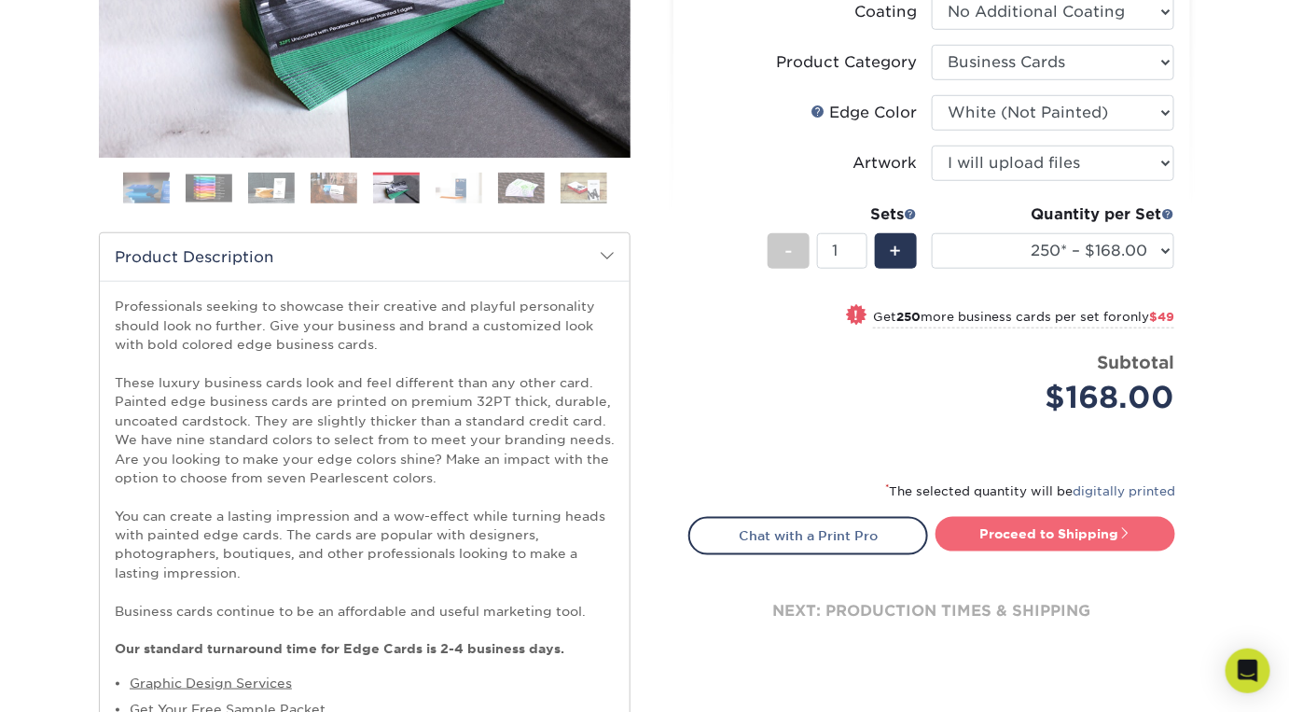
click at [1055, 524] on link "Proceed to Shipping" at bounding box center [1056, 534] width 240 height 34
type input "Set 1"
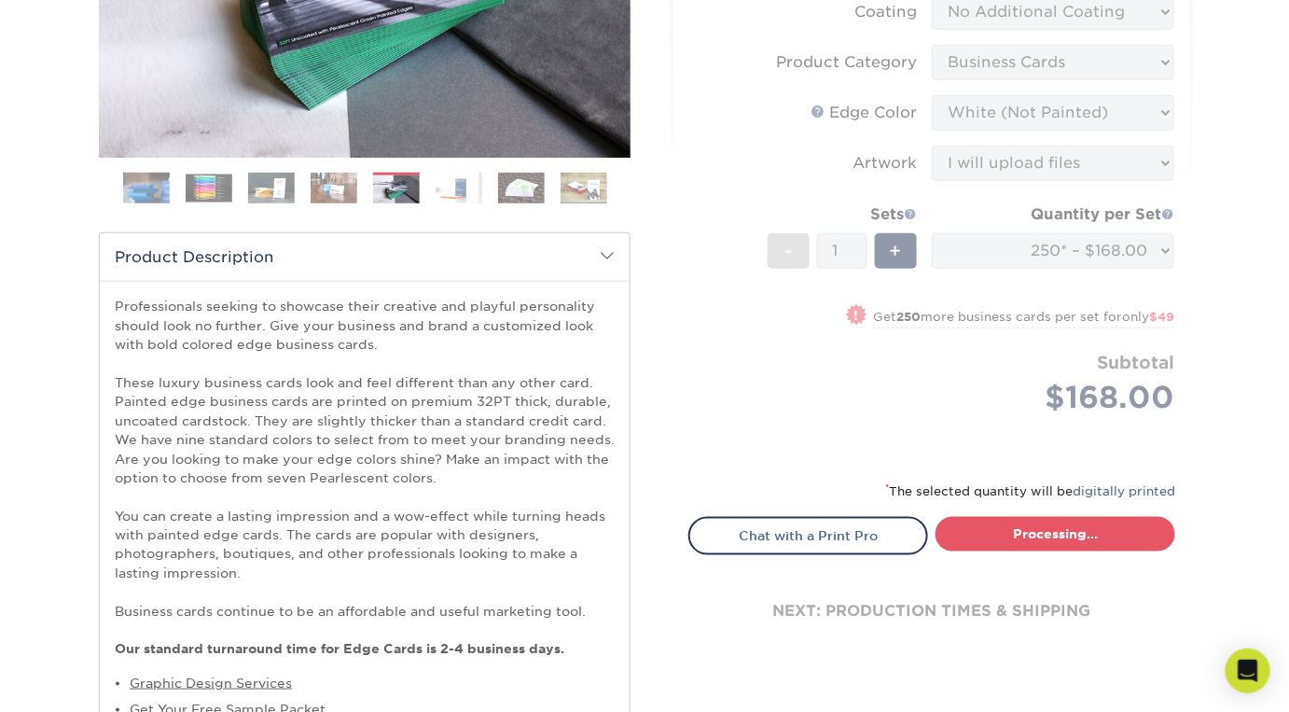
select select "b1d50ed3-fc81-464d-a1d8-d1915fbce704"
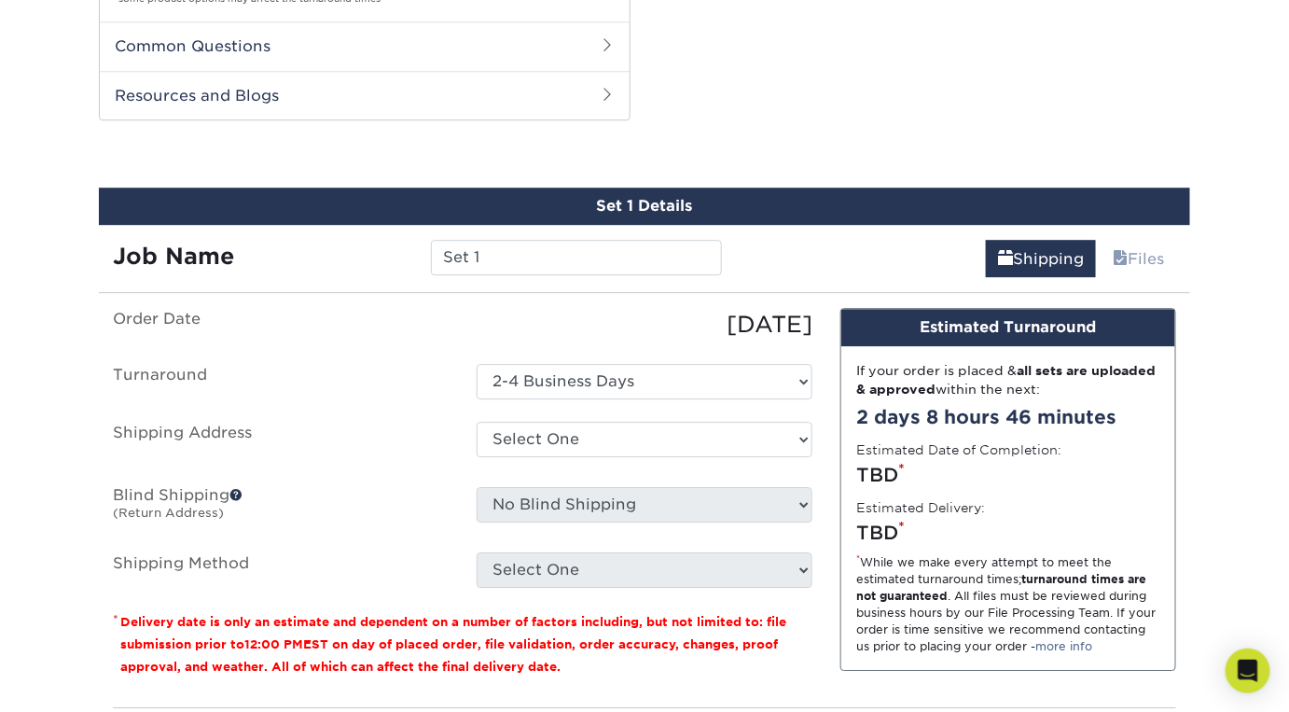
scroll to position [1727, 0]
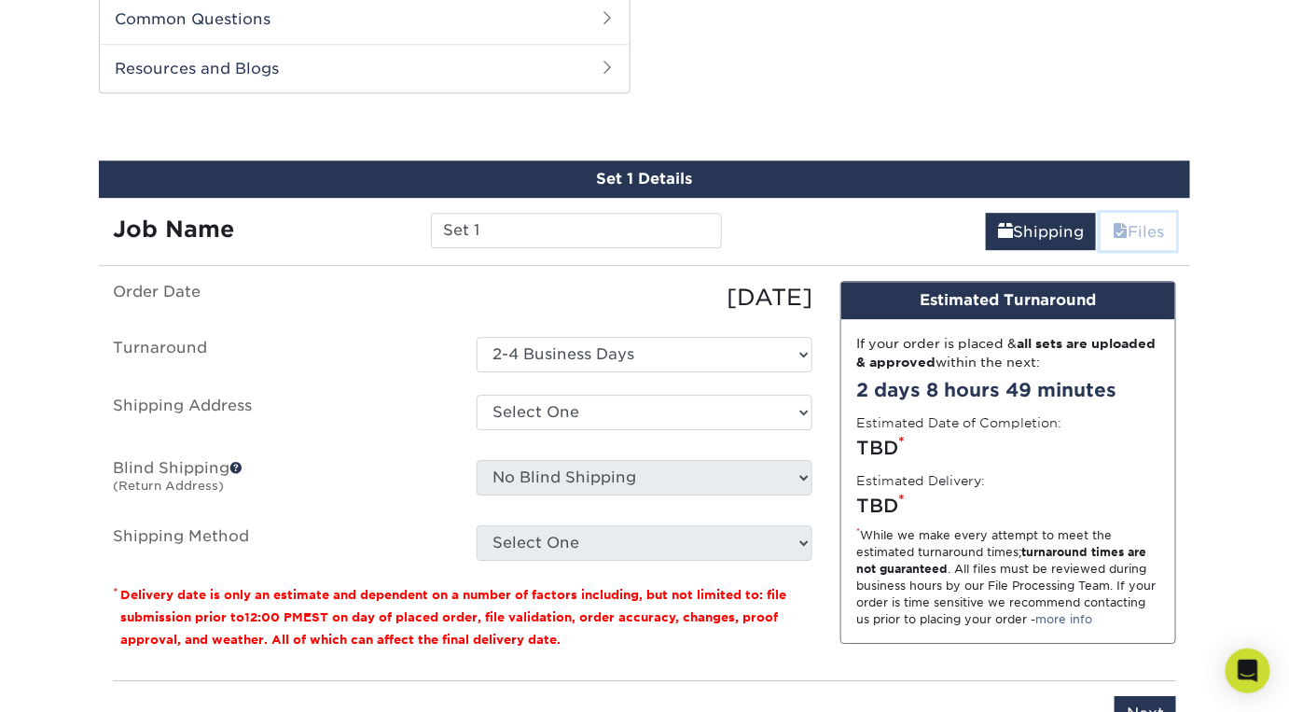
click at [1145, 214] on link "Files" at bounding box center [1139, 231] width 76 height 37
click at [1138, 229] on link "Files" at bounding box center [1139, 231] width 76 height 37
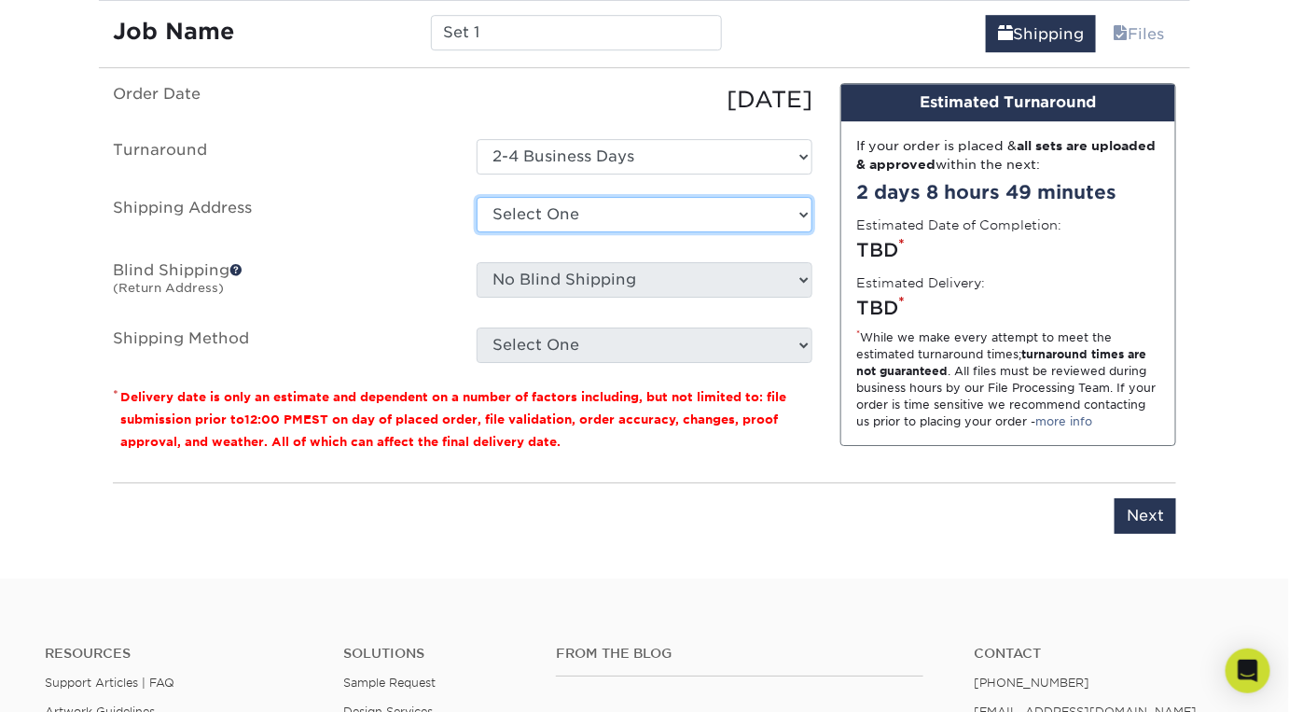
click at [704, 215] on select "Select One + Add New Address - Login" at bounding box center [645, 214] width 336 height 35
click at [477, 197] on select "Select One + Add New Address - Login" at bounding box center [645, 214] width 336 height 35
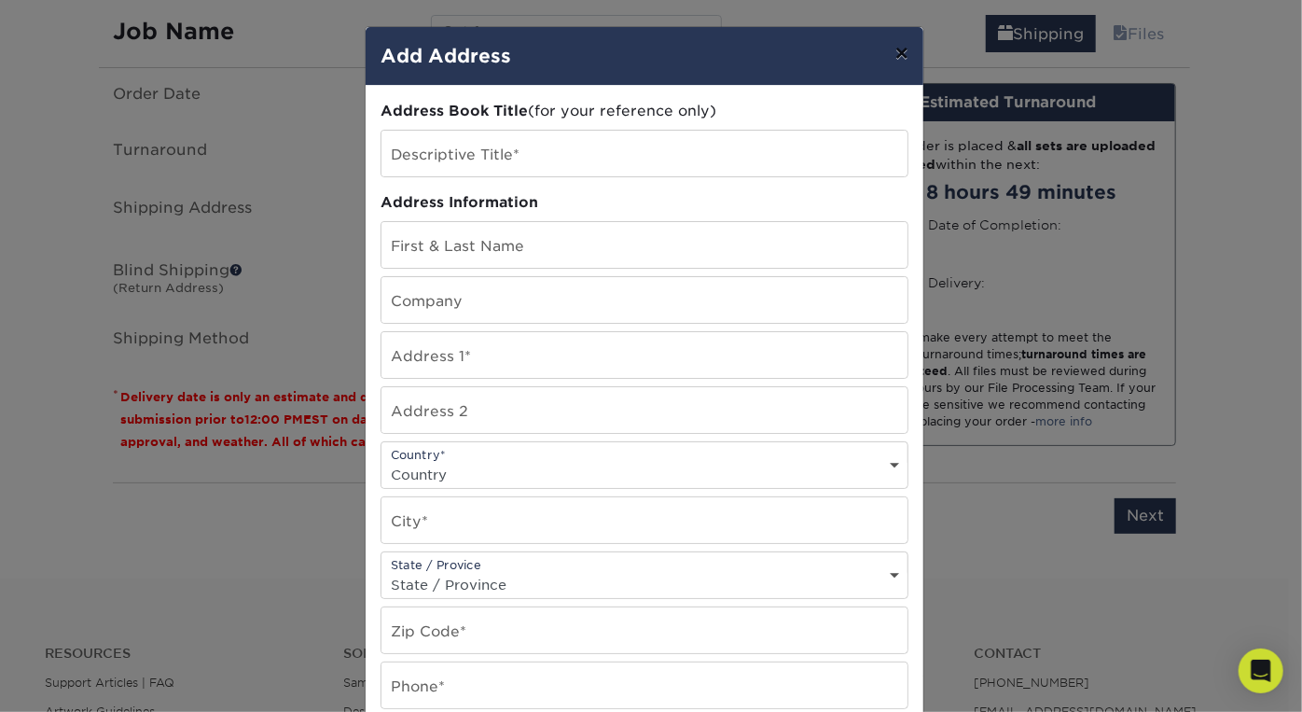
click at [893, 51] on button "×" at bounding box center [902, 53] width 43 height 52
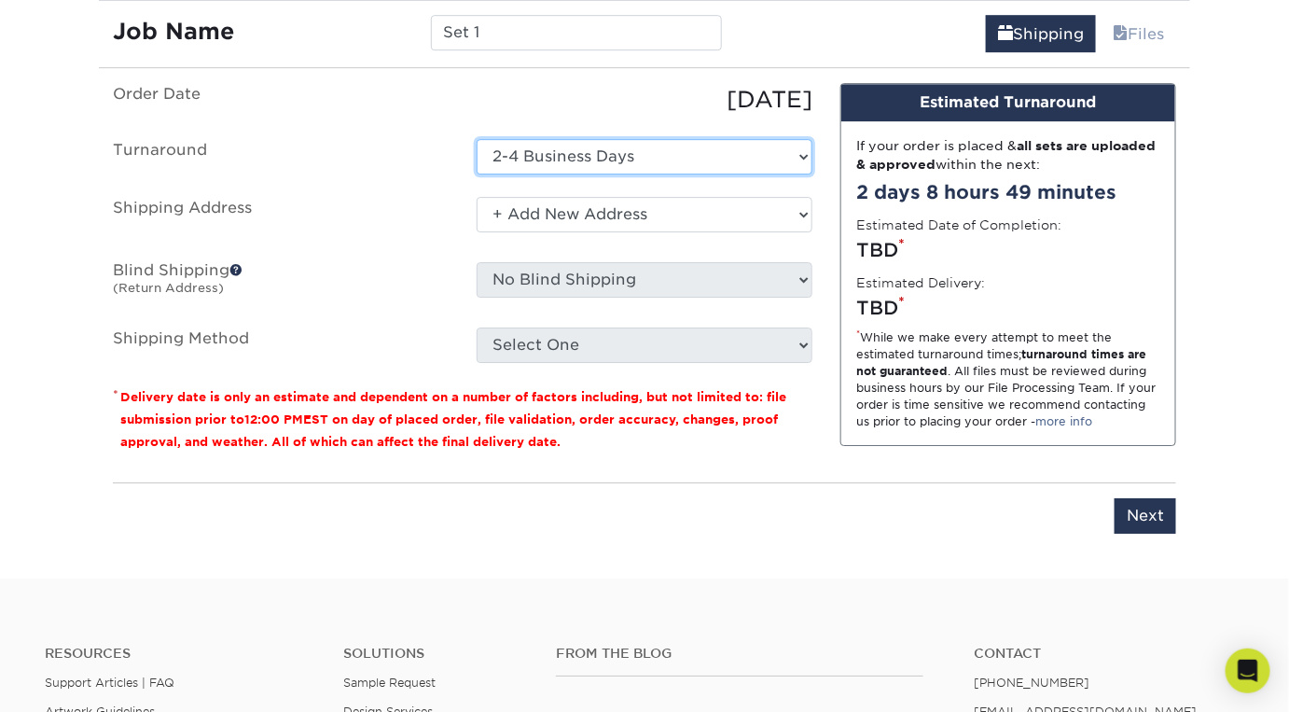
click at [621, 140] on select "Select One 2-4 Business Days" at bounding box center [645, 156] width 336 height 35
click at [477, 139] on select "Select One 2-4 Business Days" at bounding box center [645, 156] width 336 height 35
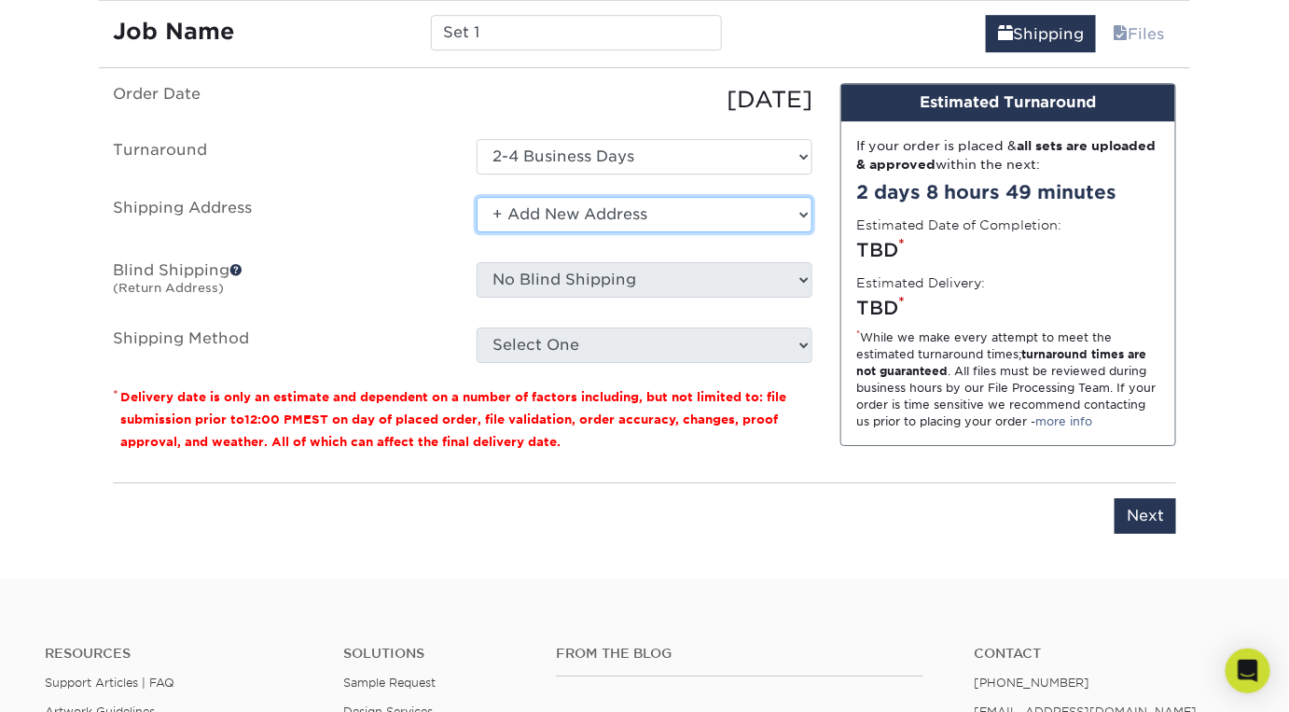
click at [621, 208] on select "Select One + Add New Address - Login" at bounding box center [645, 214] width 336 height 35
click at [477, 197] on select "Select One + Add New Address - Login" at bounding box center [645, 214] width 336 height 35
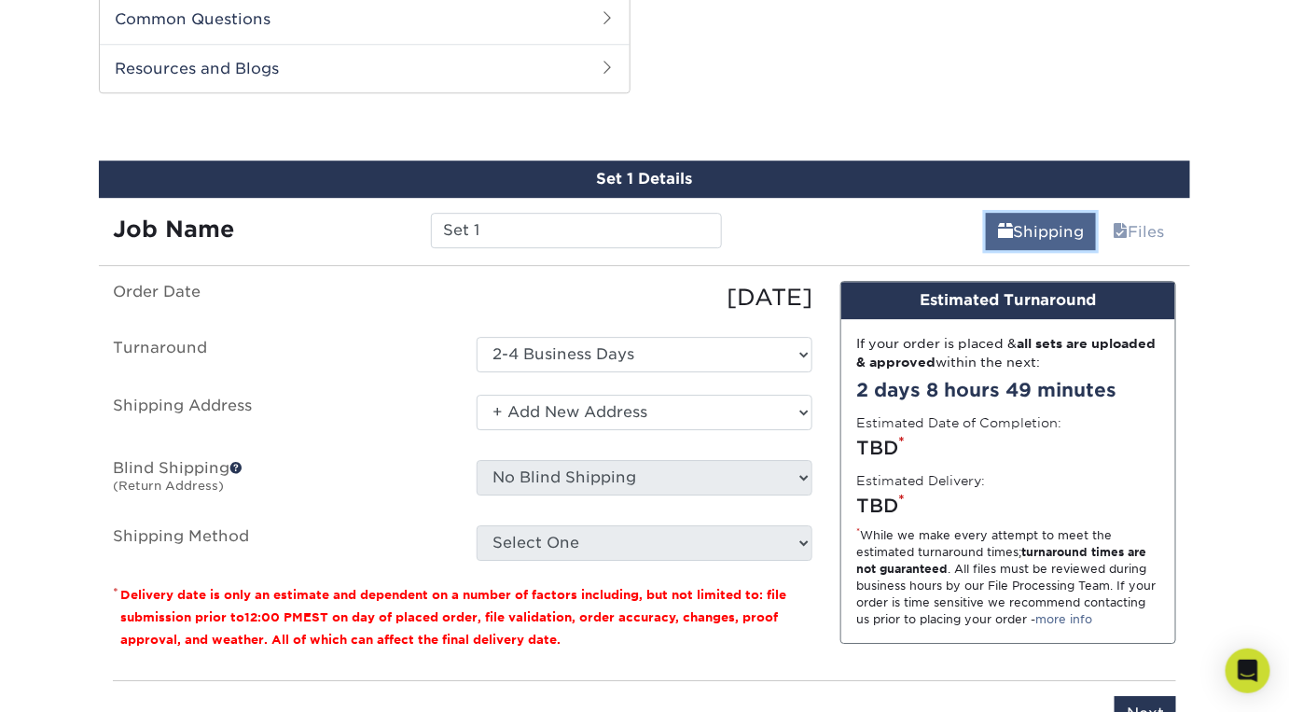
click at [1068, 234] on link "Shipping" at bounding box center [1041, 231] width 110 height 37
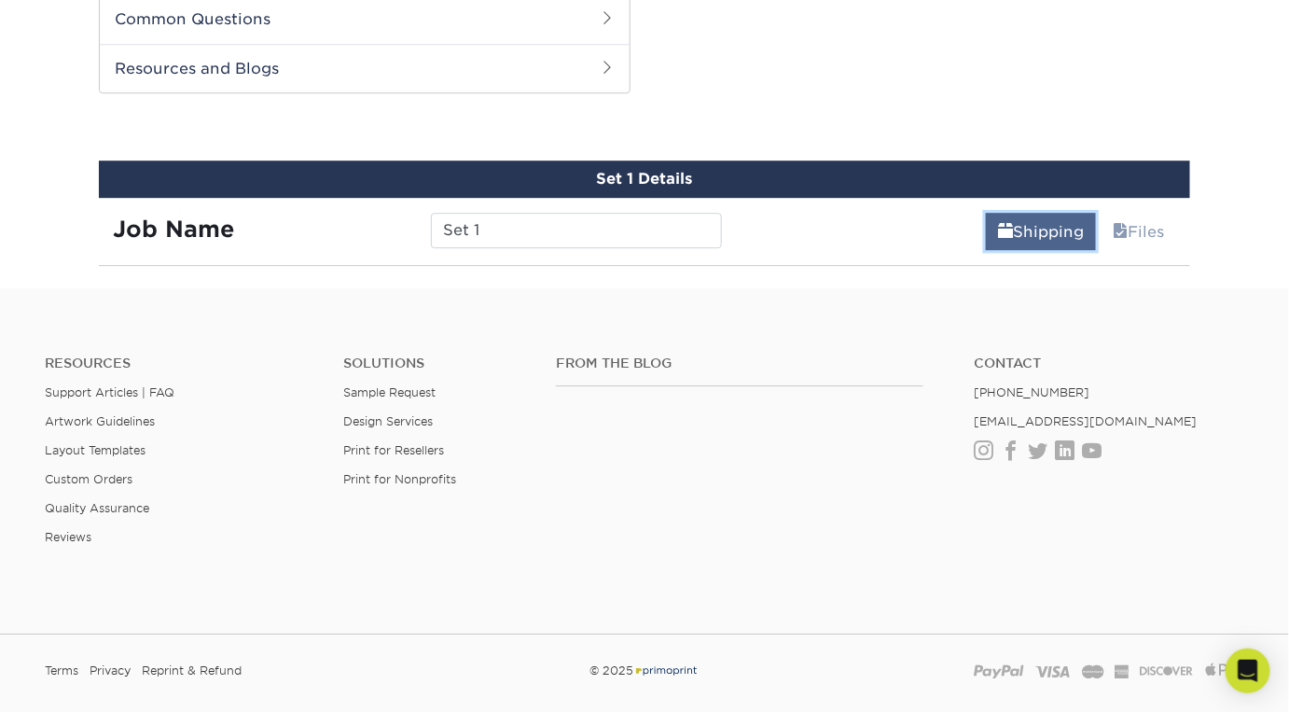
click at [1004, 237] on span at bounding box center [1005, 232] width 15 height 18
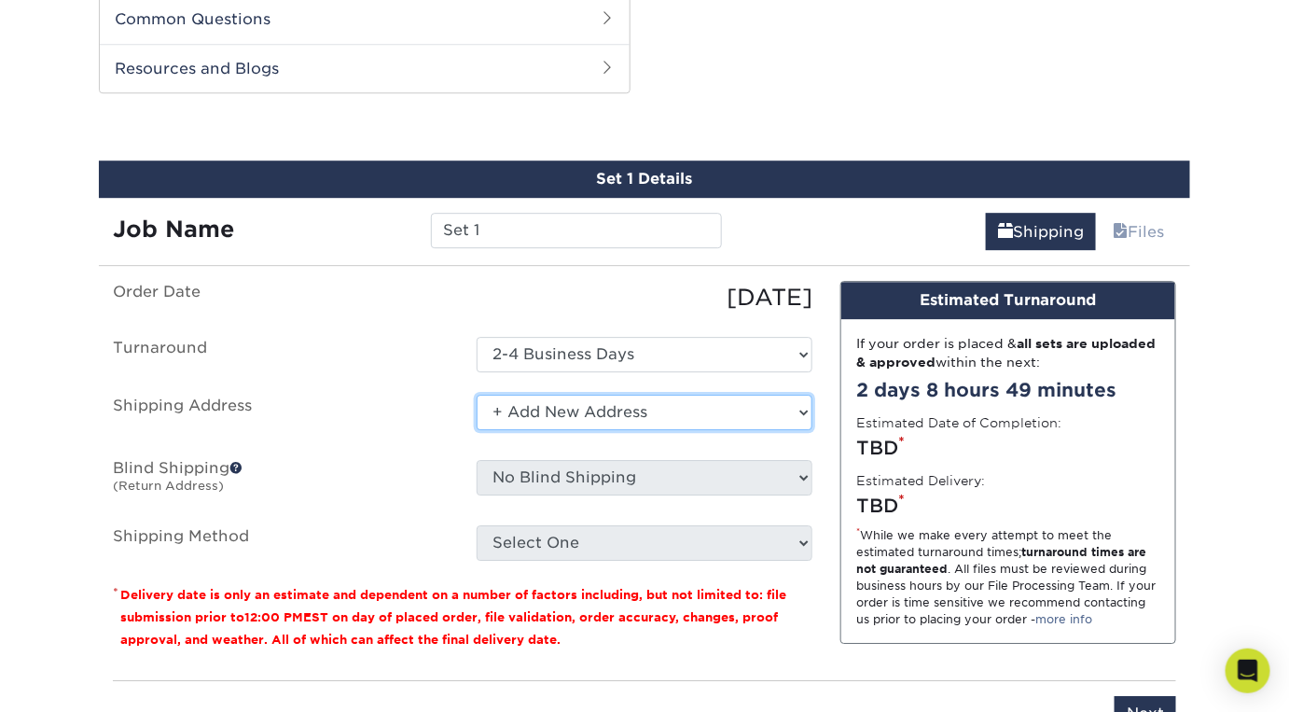
click at [603, 401] on select "Select One + Add New Address - Login" at bounding box center [645, 412] width 336 height 35
click at [477, 430] on select "Select One + Add New Address - Login" at bounding box center [645, 412] width 336 height 35
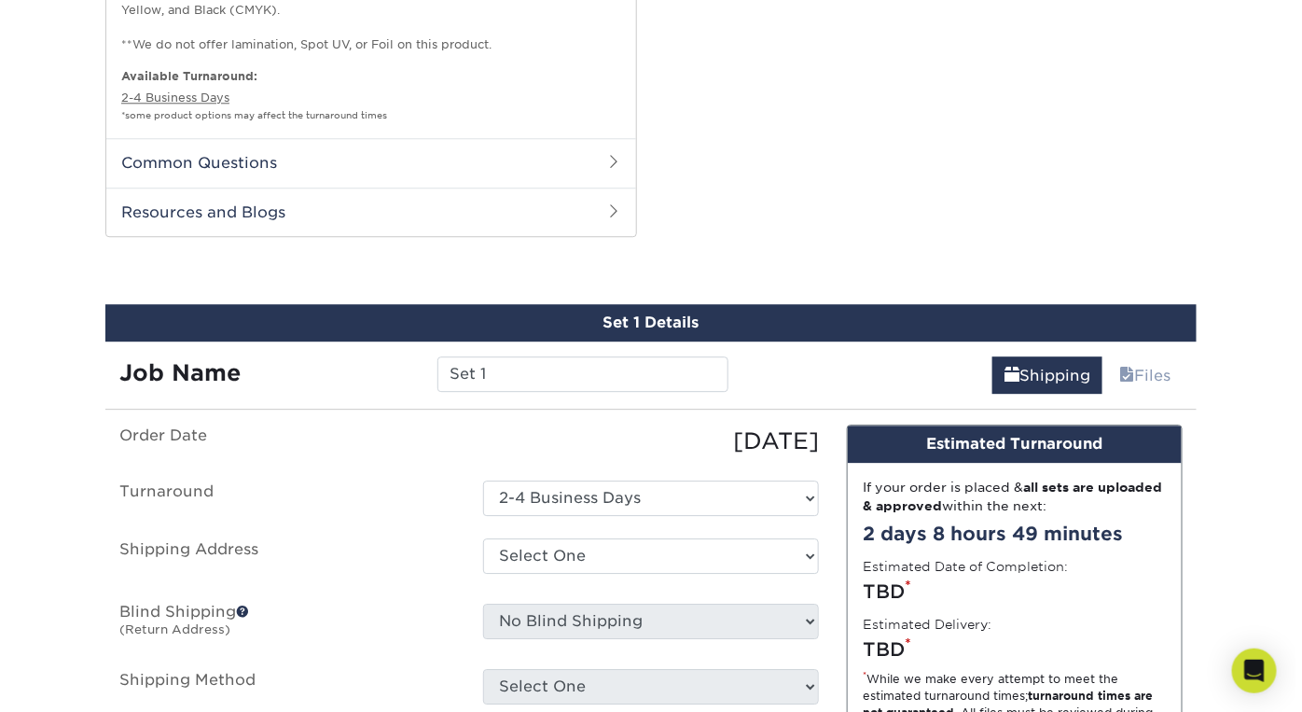
scroll to position [1781, 0]
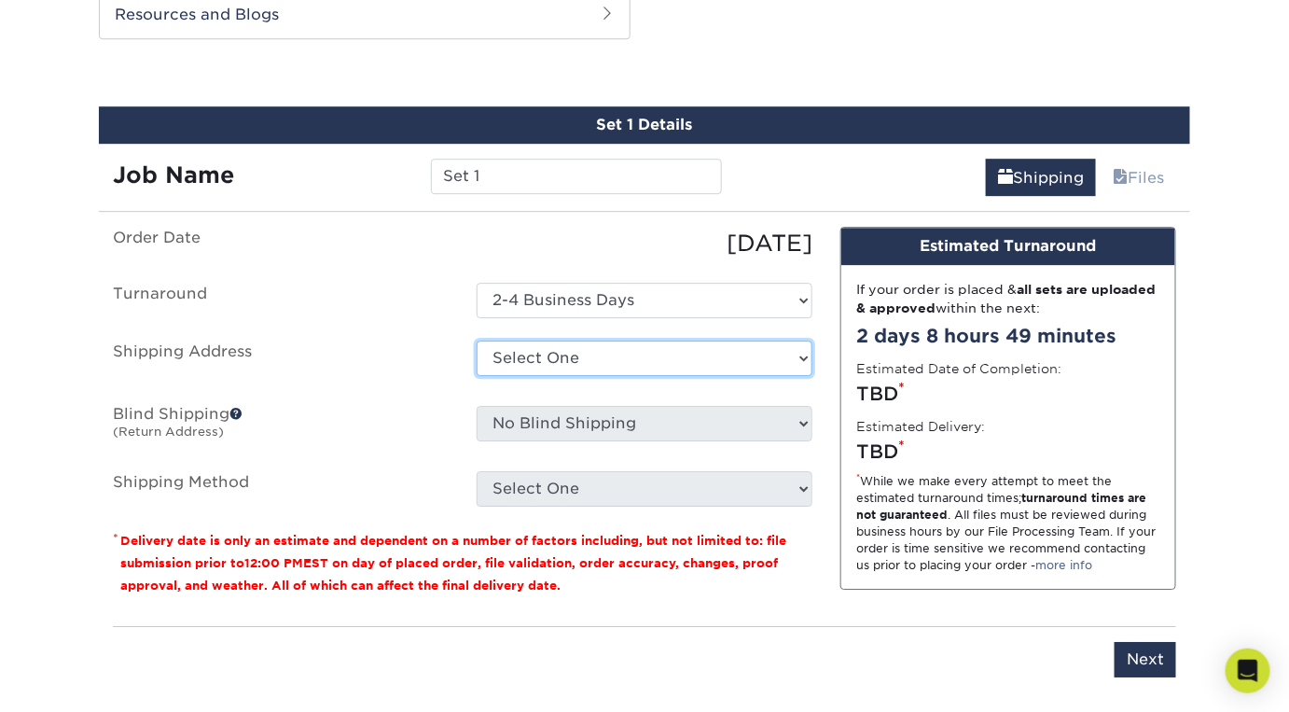
click at [629, 355] on select "Select One + Add New Address - Login" at bounding box center [645, 357] width 336 height 35
select select "newaddress"
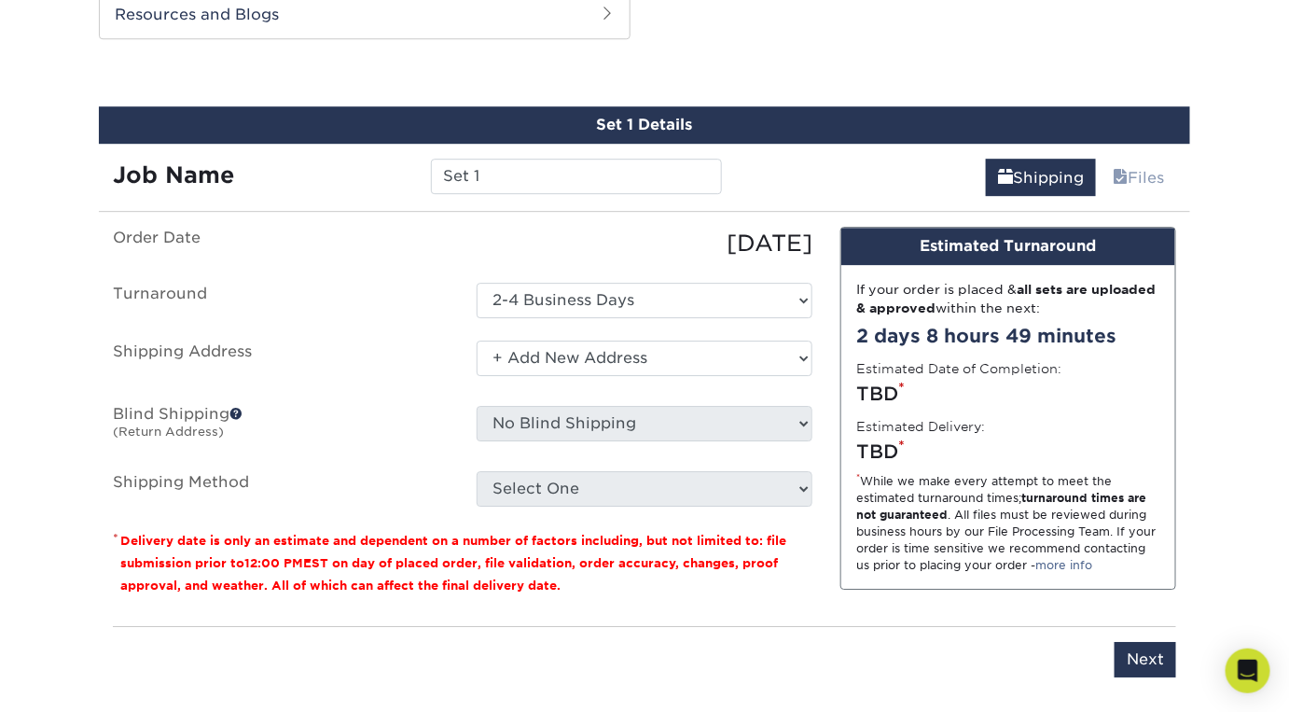
click at [477, 340] on select "Select One + Add New Address - Login" at bounding box center [645, 357] width 336 height 35
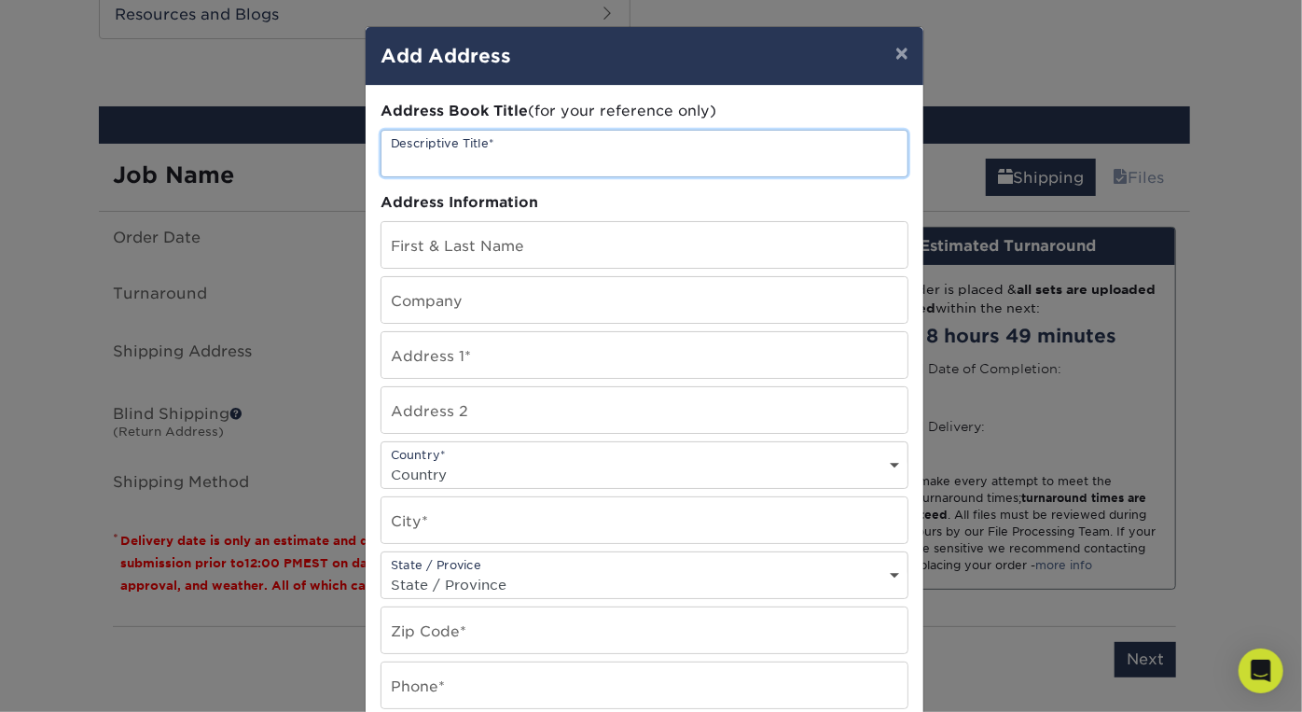
click at [569, 150] on input "text" at bounding box center [645, 154] width 526 height 46
type input "Home"
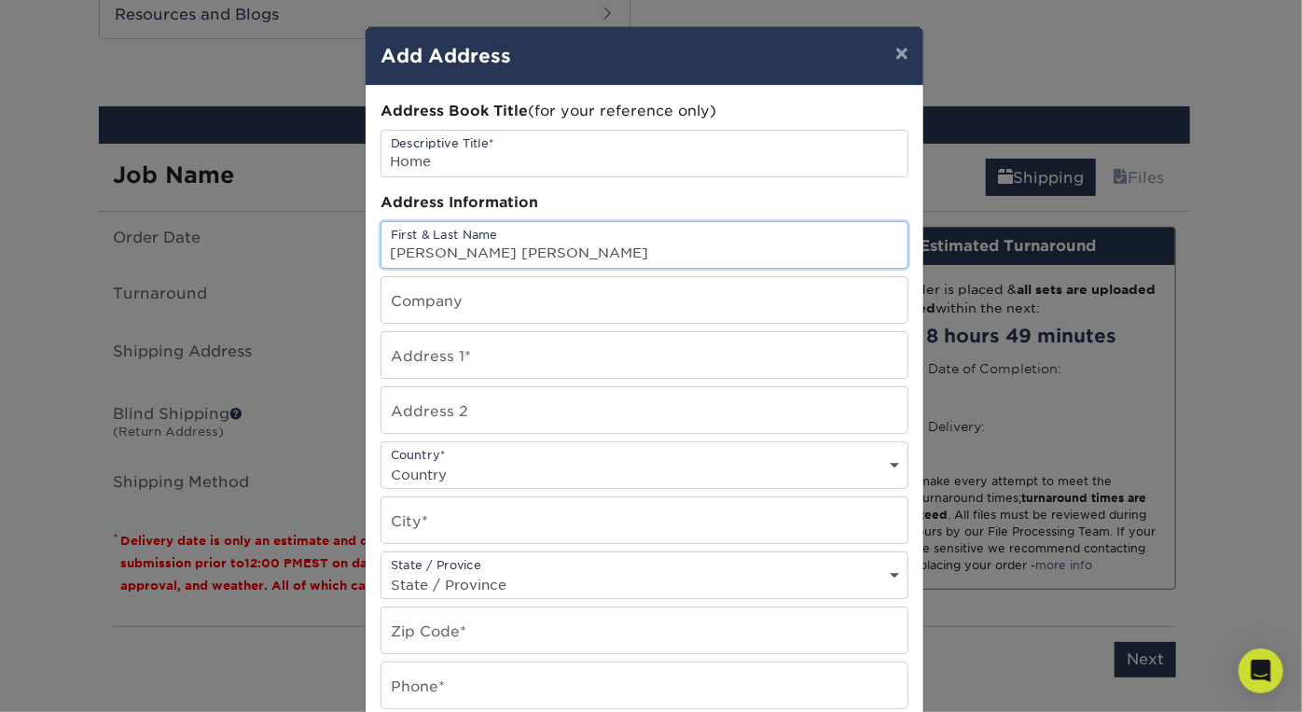
type input "Weber Wang"
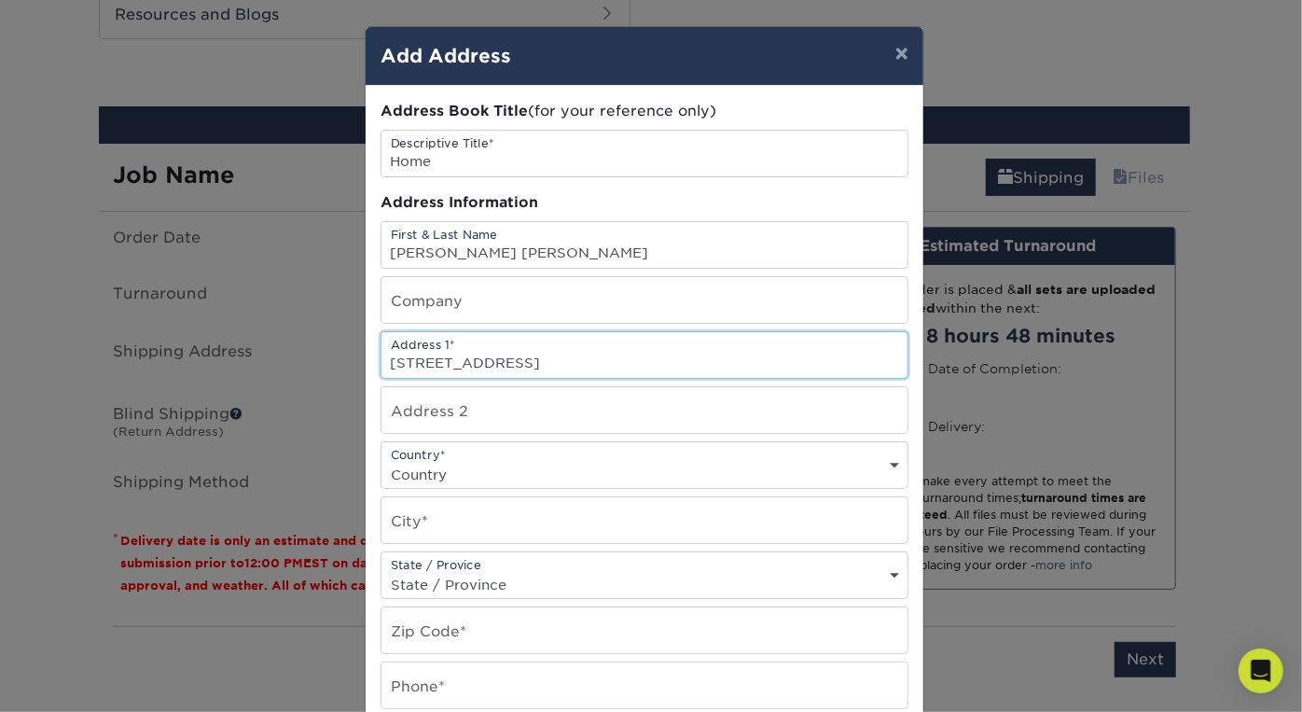
type input "1021 N Garfield Street"
type input "Apartment 729"
click at [507, 465] on select "Country United States Canada ----------------------------- Afghanistan Albania …" at bounding box center [645, 474] width 526 height 27
select select "US"
click at [382, 461] on select "Country United States Canada ----------------------------- Afghanistan Albania …" at bounding box center [645, 474] width 526 height 27
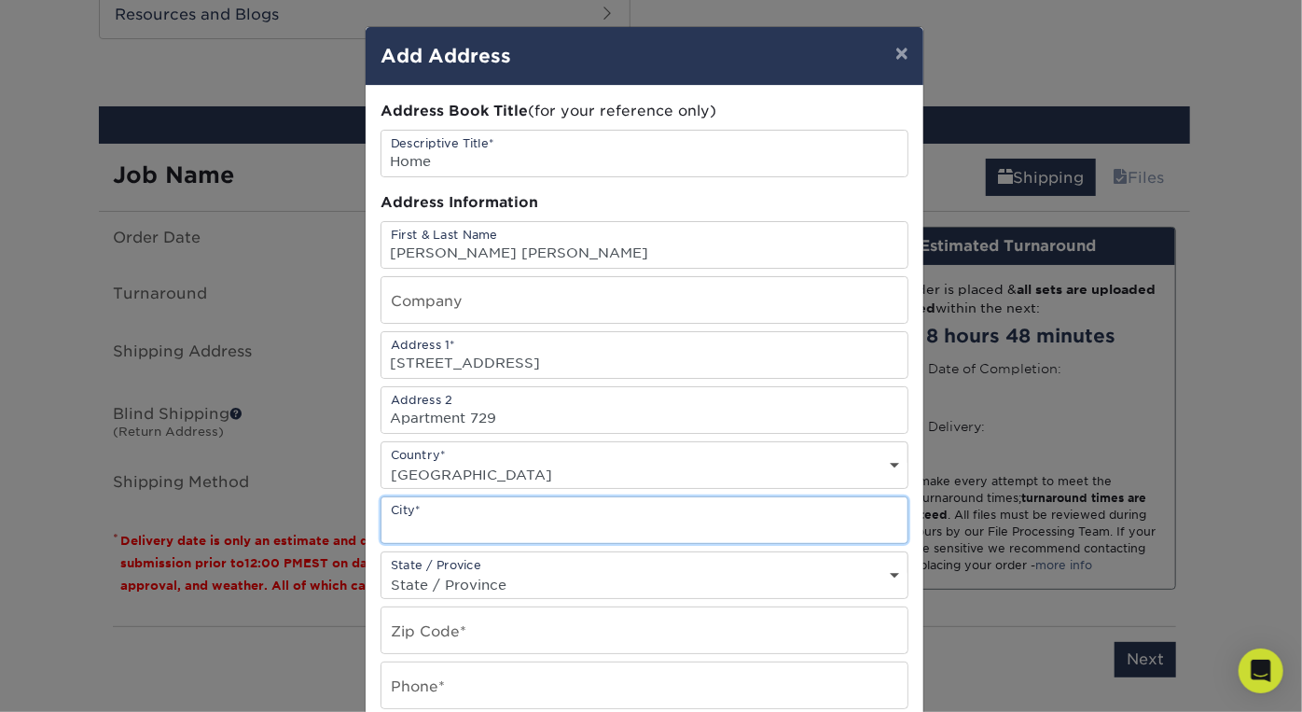
click at [566, 514] on input "text" at bounding box center [645, 520] width 526 height 46
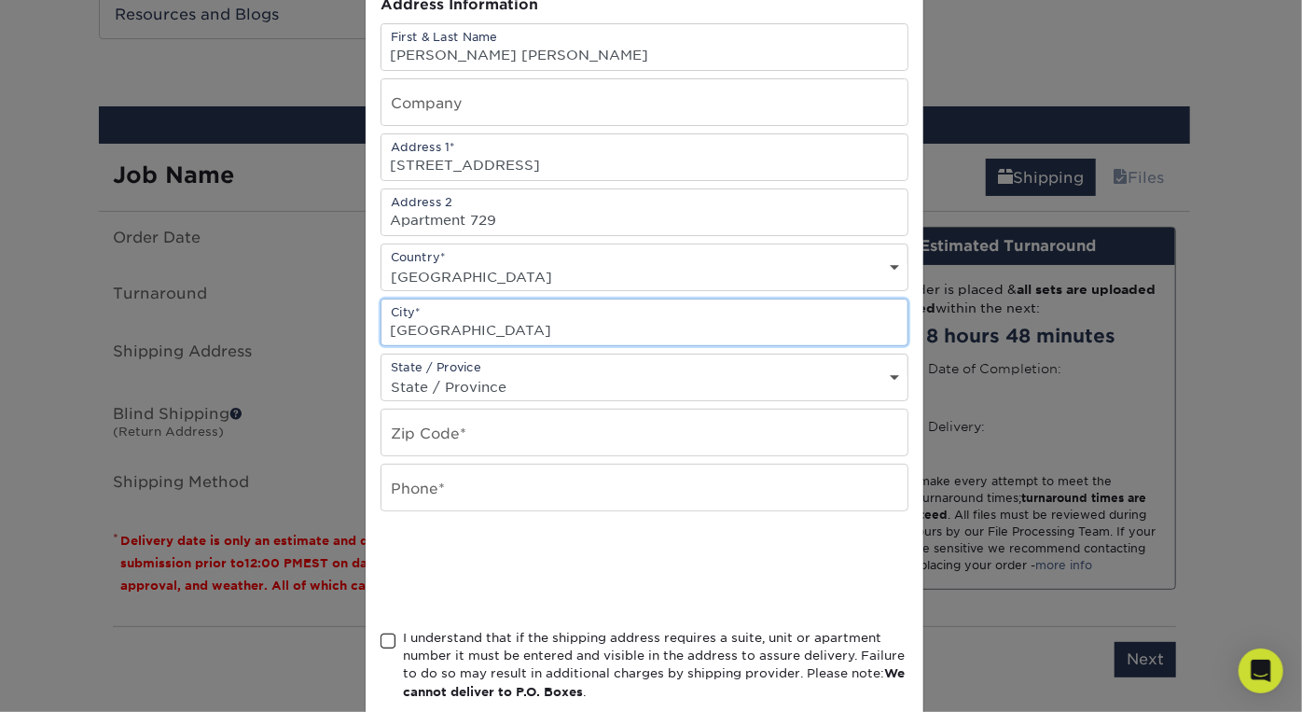
type input "Arlington"
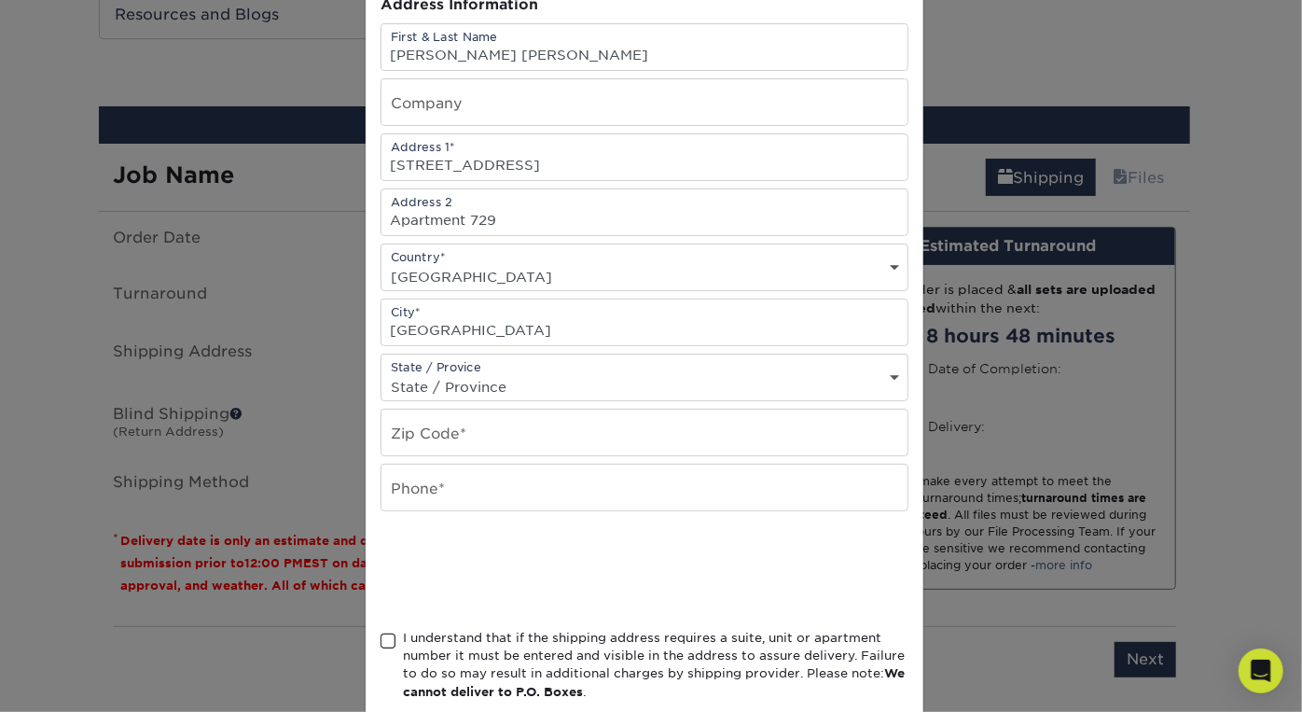
click at [586, 373] on select "State / Province Alabama Alaska Arizona Arkansas California Colorado Connecticu…" at bounding box center [645, 386] width 526 height 27
select select "VA"
click at [382, 373] on select "State / Province Alabama Alaska Arizona Arkansas California Colorado Connecticu…" at bounding box center [645, 386] width 526 height 27
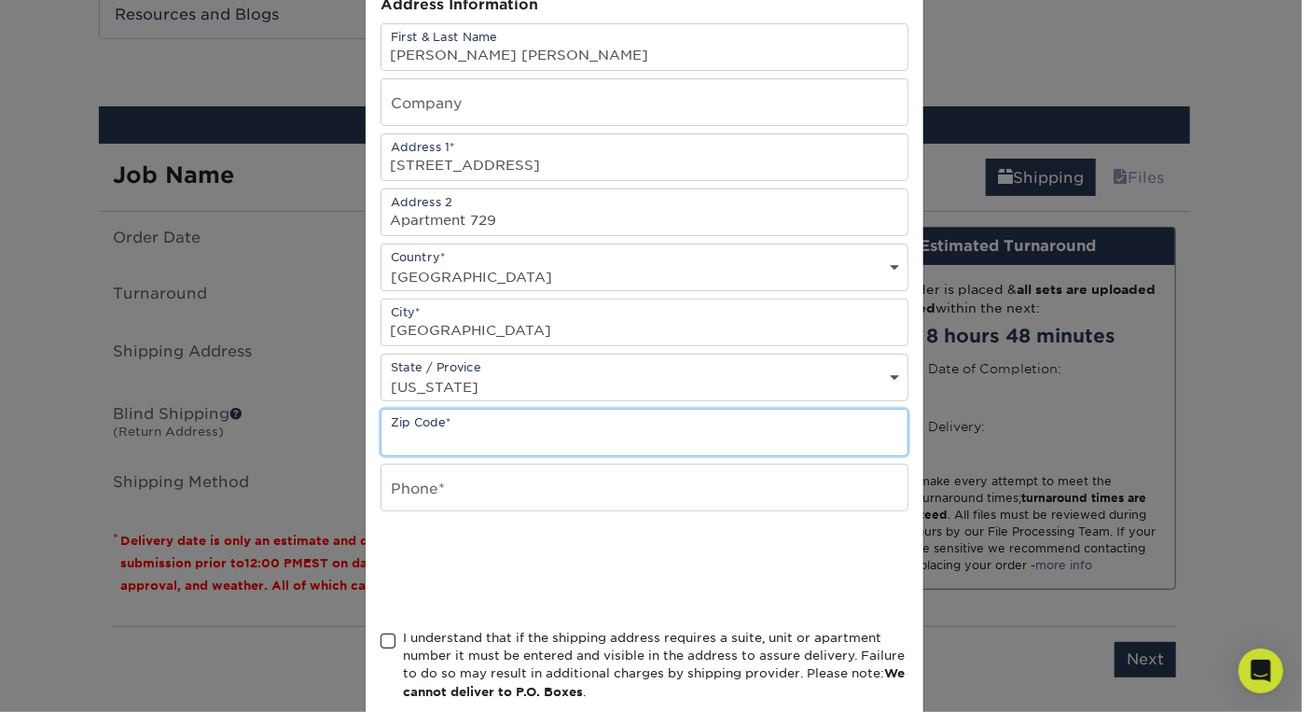
click at [520, 417] on input "text" at bounding box center [645, 433] width 526 height 46
type input "22201"
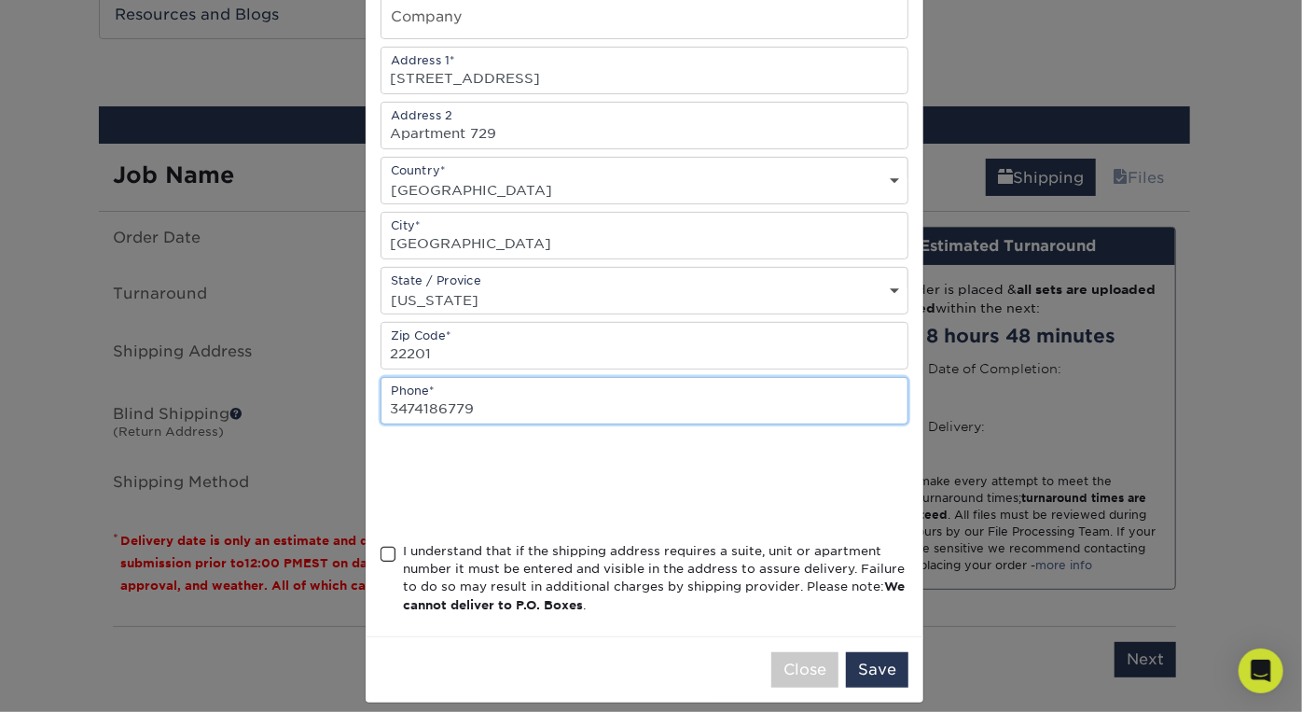
scroll to position [296, 0]
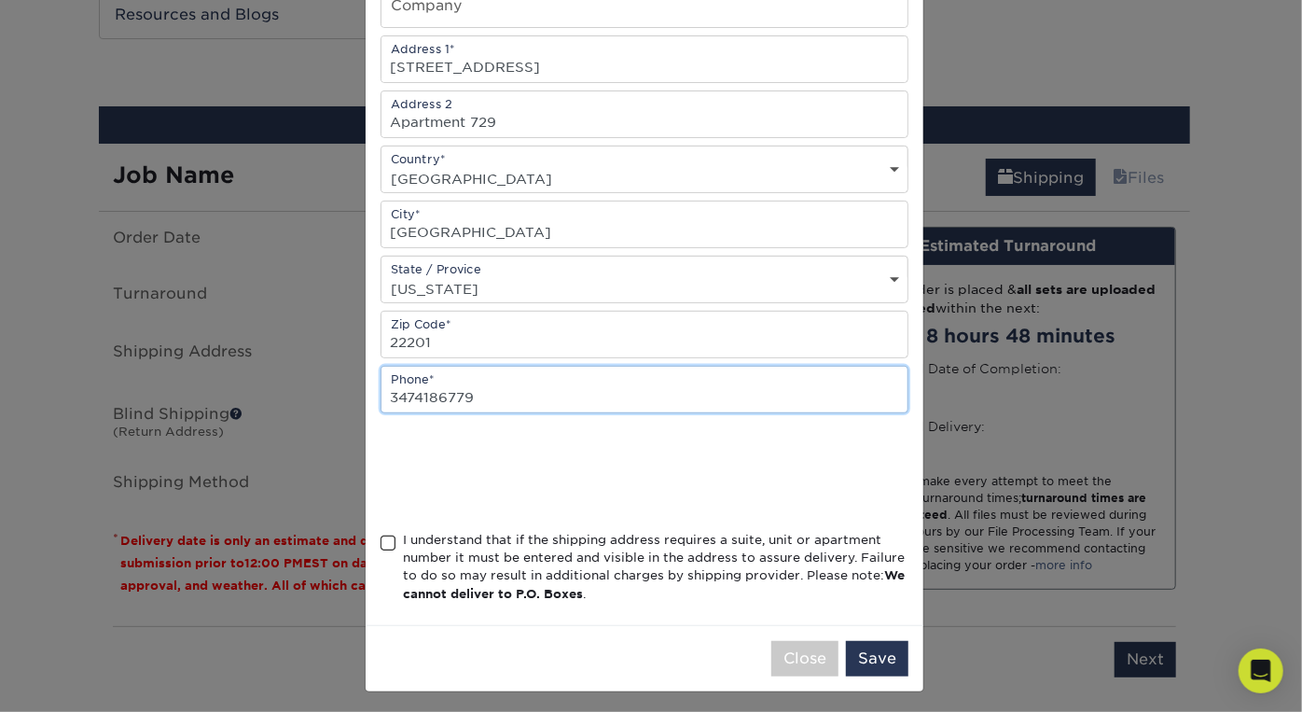
type input "3474186779"
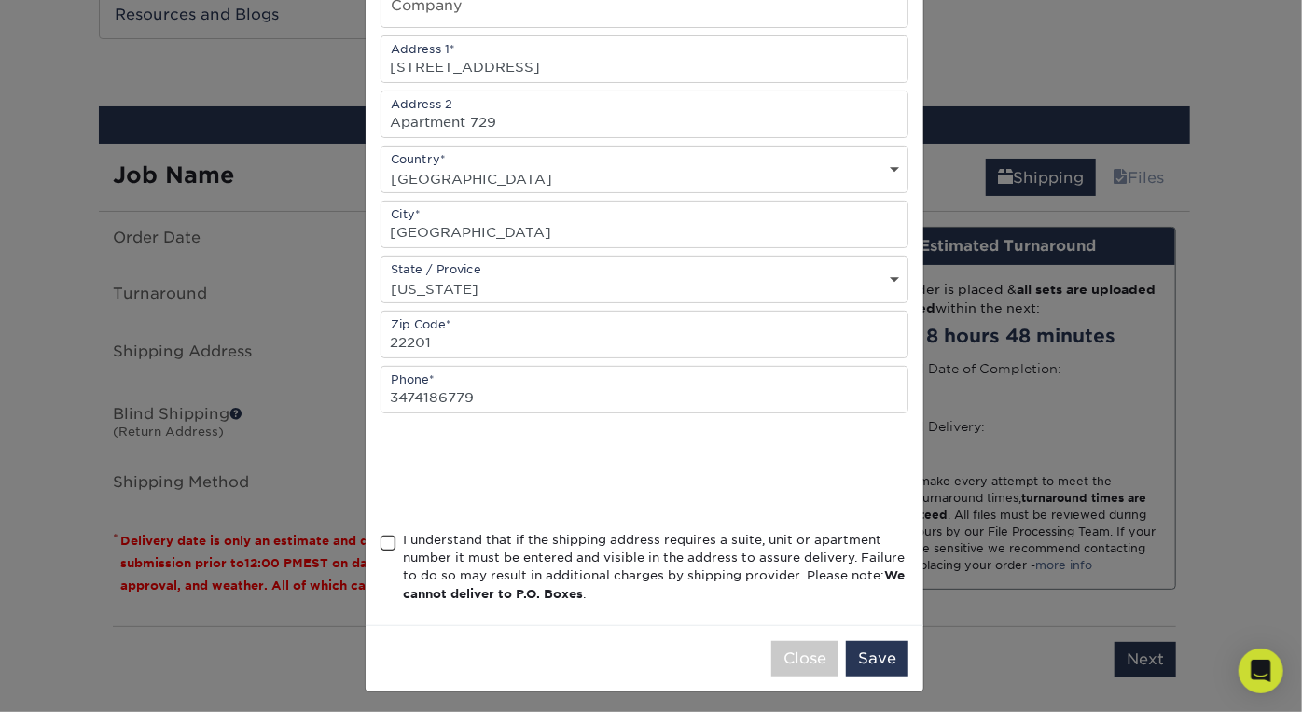
click at [403, 549] on div "I understand that if the shipping address requires a suite, unit or apartment n…" at bounding box center [656, 567] width 506 height 73
click at [0, 0] on input "I understand that if the shipping address requires a suite, unit or apartment n…" at bounding box center [0, 0] width 0 height 0
click at [889, 660] on button "Save" at bounding box center [877, 658] width 62 height 35
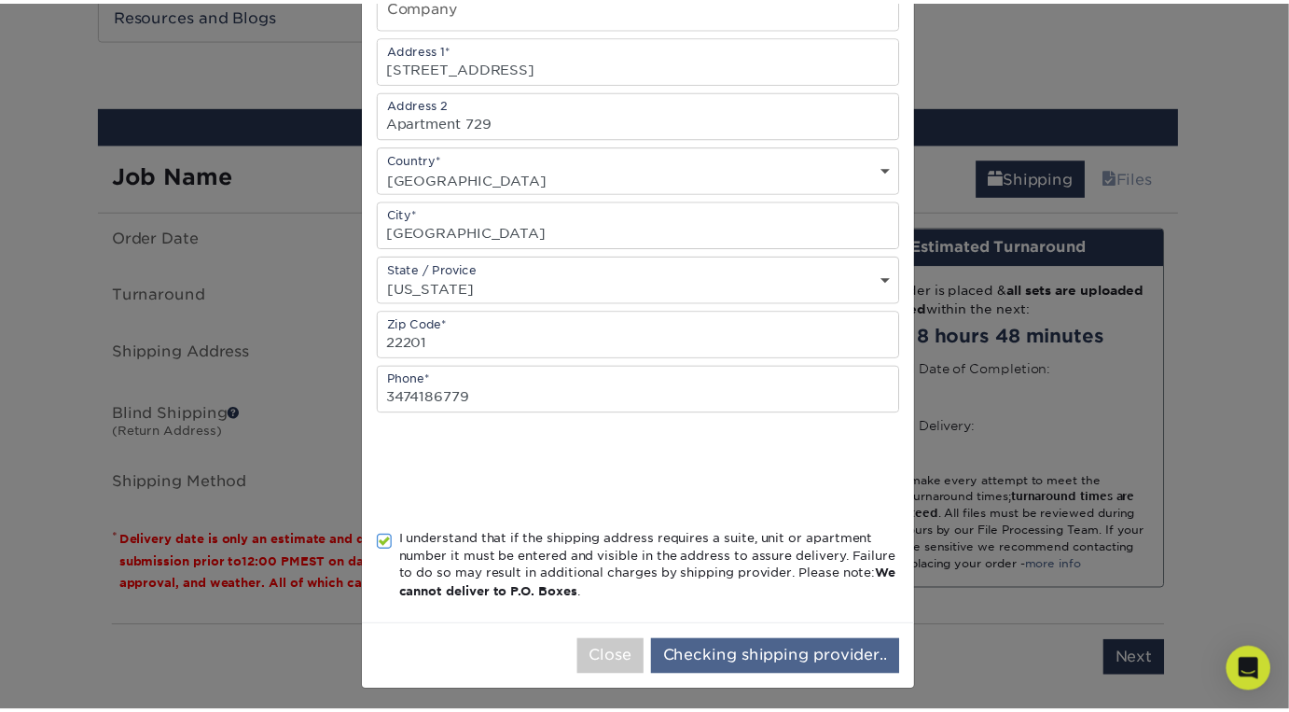
scroll to position [0, 0]
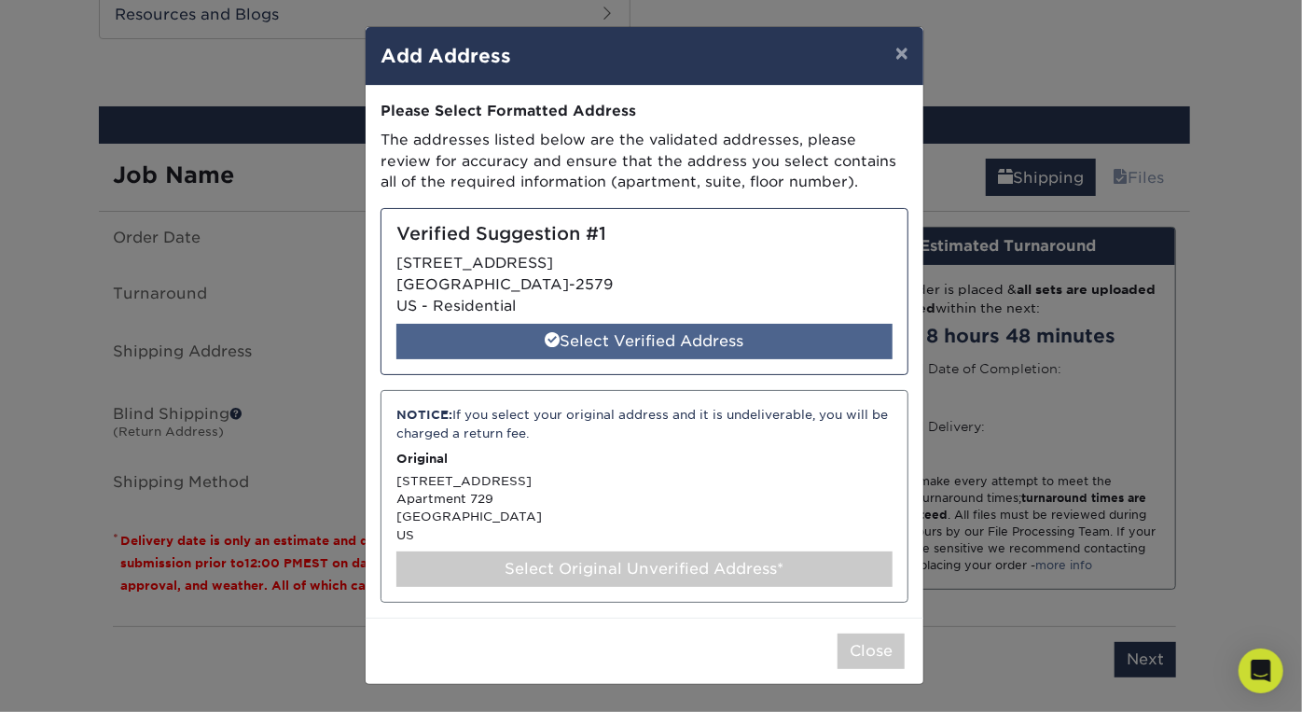
click at [696, 342] on div "Select Verified Address" at bounding box center [644, 341] width 496 height 35
select select "286646"
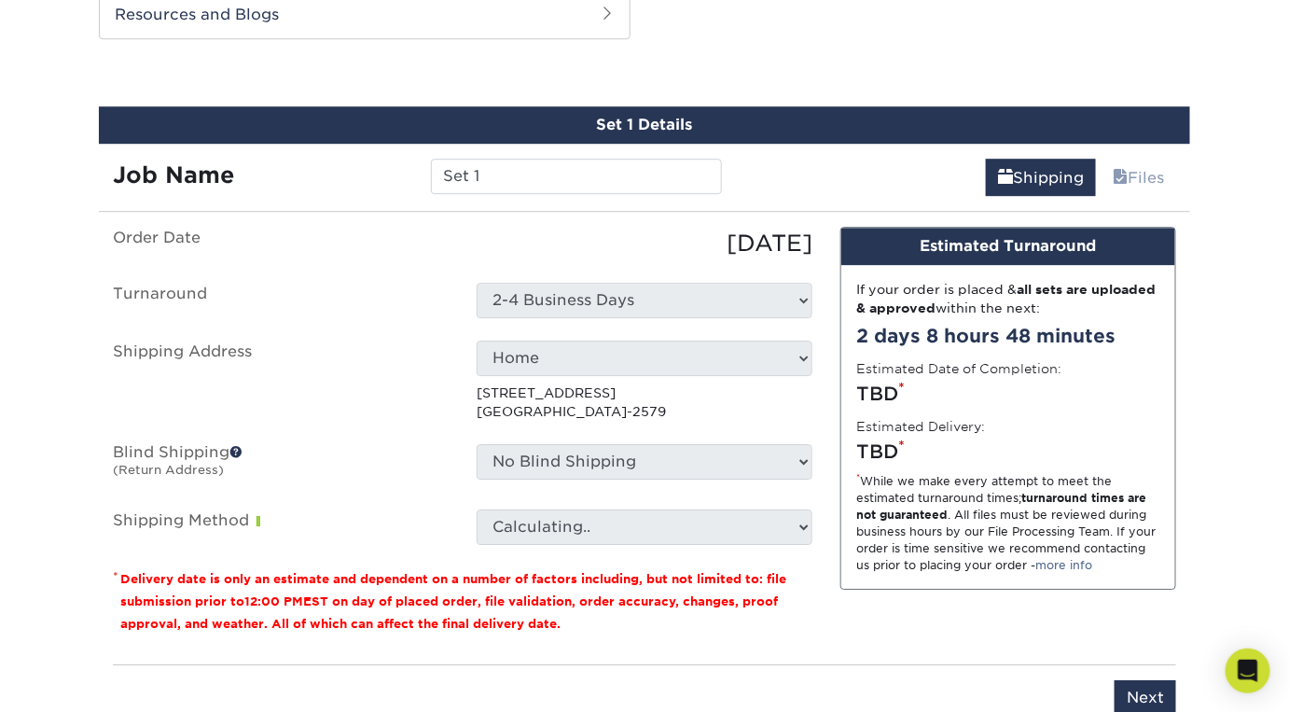
click at [236, 451] on span at bounding box center [235, 451] width 13 height 13
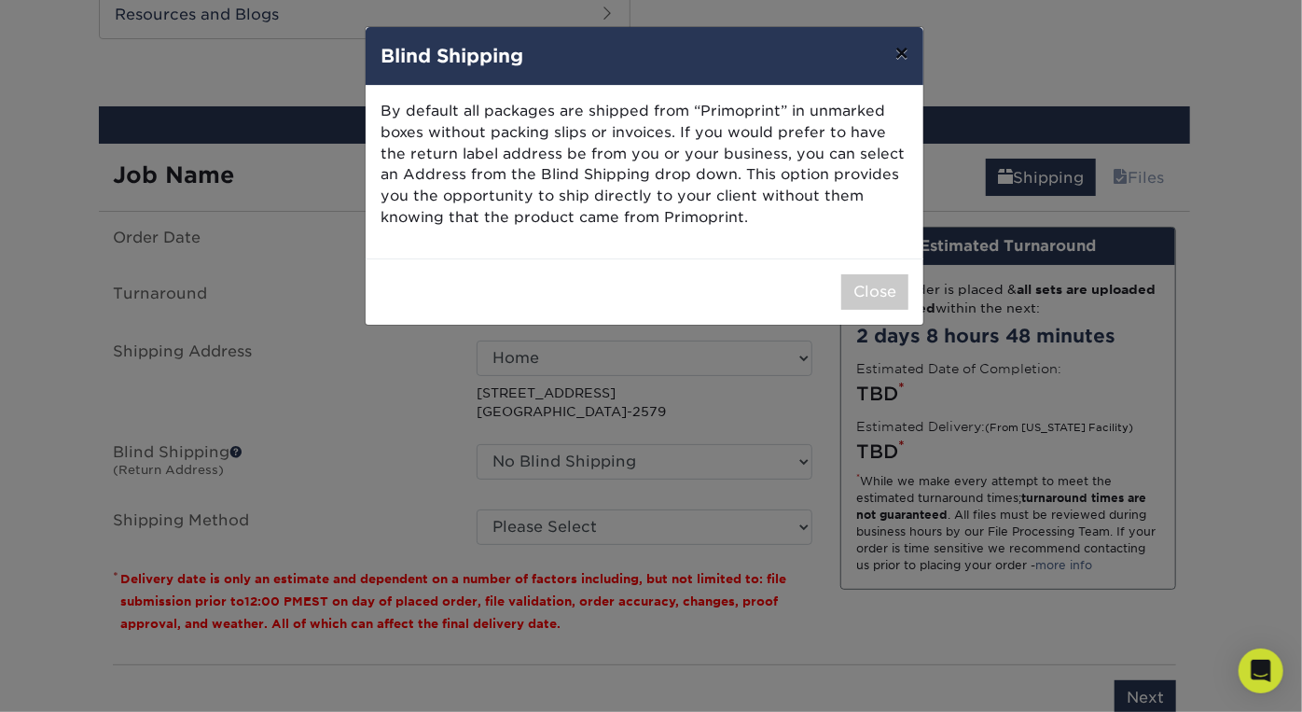
drag, startPoint x: 908, startPoint y: 52, endPoint x: 819, endPoint y: 95, distance: 98.5
drag, startPoint x: 819, startPoint y: 95, endPoint x: 770, endPoint y: 195, distance: 111.0
click at [770, 195] on p "By default all packages are shipped from “Primoprint” in unmarked boxes without…" at bounding box center [645, 165] width 528 height 128
click at [895, 57] on button "×" at bounding box center [902, 53] width 43 height 52
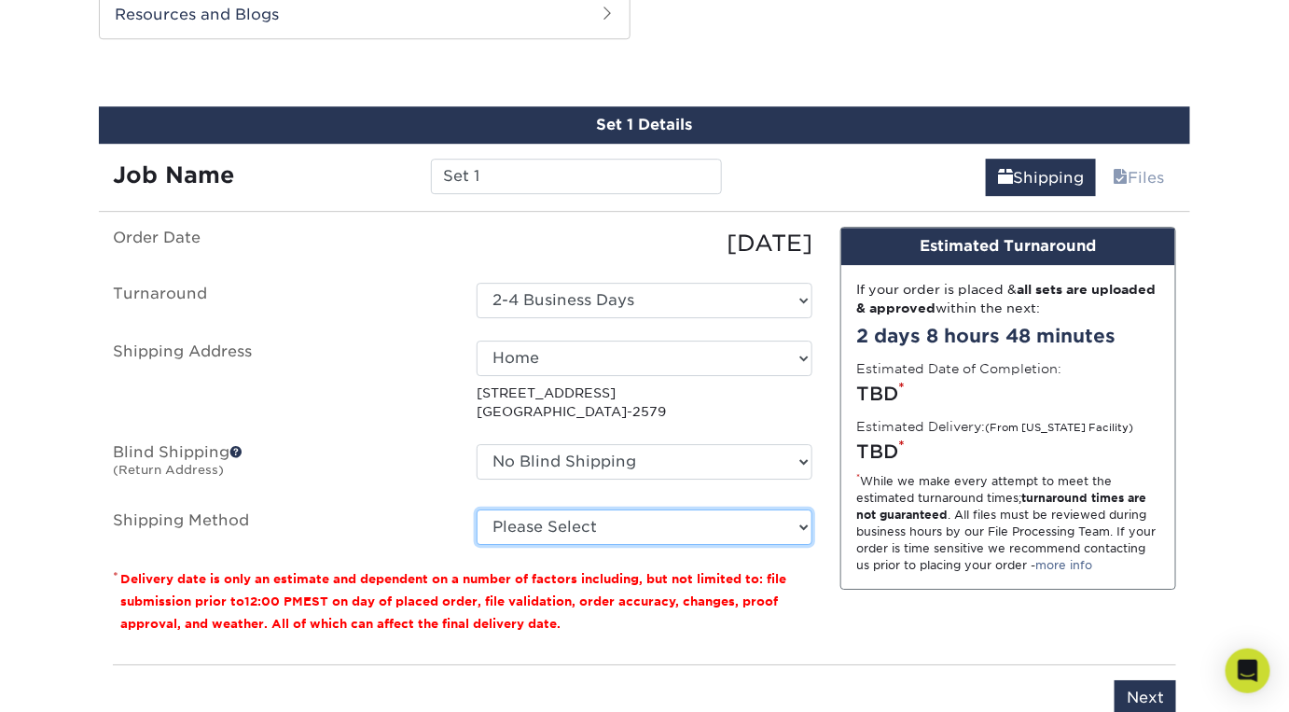
click at [619, 515] on select "Please Select Ground Shipping (+$7.84) 3 Day Shipping Service (+$20.07) 2 Day A…" at bounding box center [645, 526] width 336 height 35
select select "13"
click at [477, 509] on select "Please Select Ground Shipping (+$7.84) 3 Day Shipping Service (+$20.07) 2 Day A…" at bounding box center [645, 526] width 336 height 35
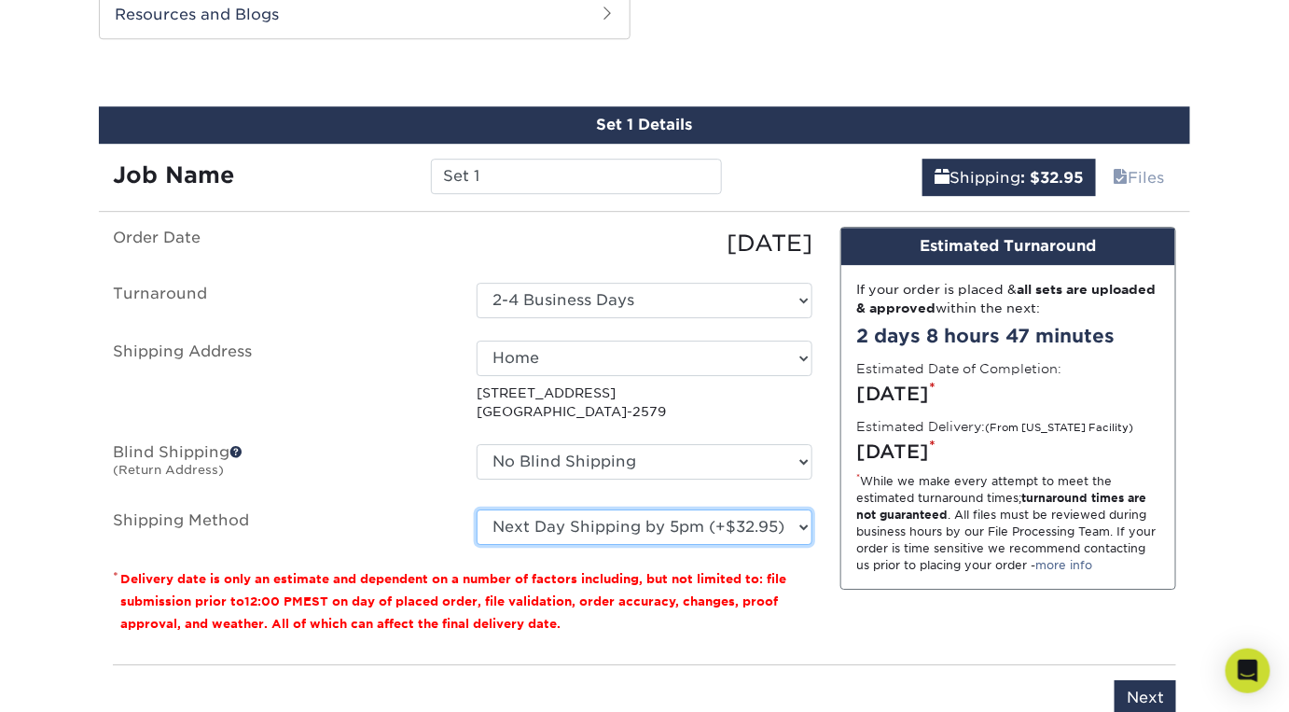
scroll to position [1978, 0]
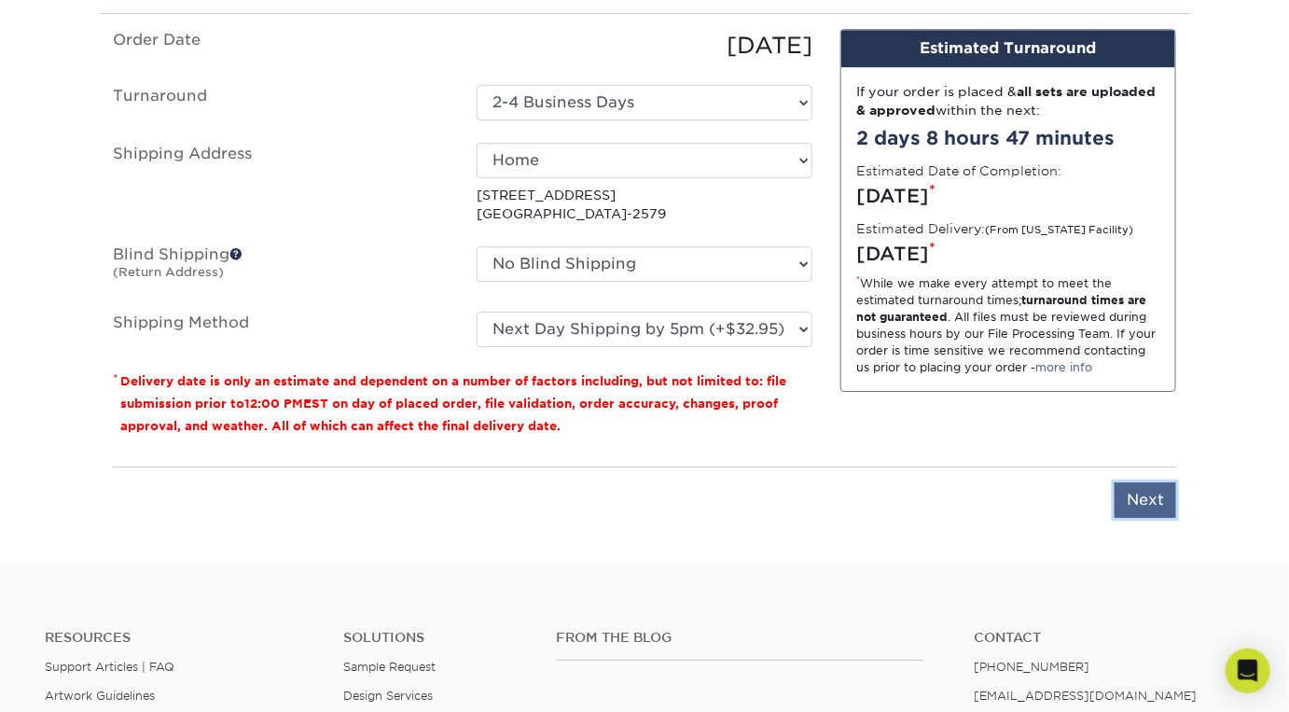
click at [1149, 505] on input "Next" at bounding box center [1146, 499] width 62 height 35
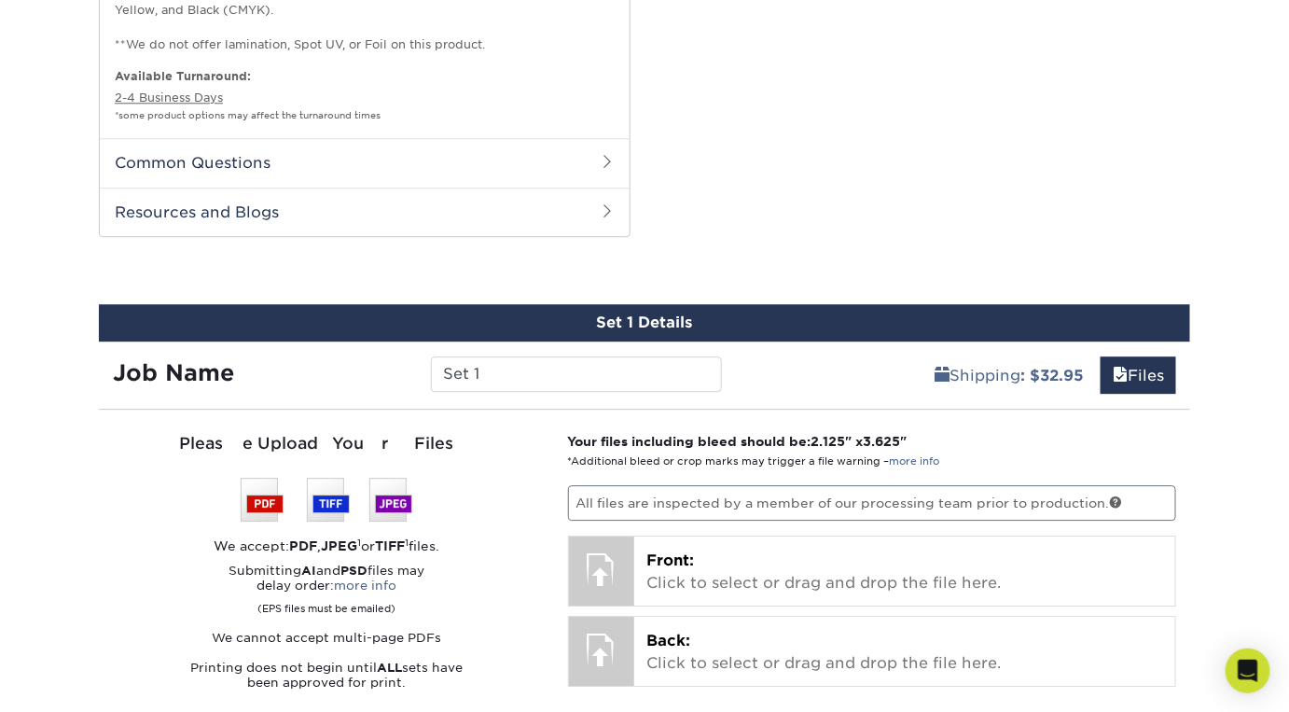
scroll to position [1781, 0]
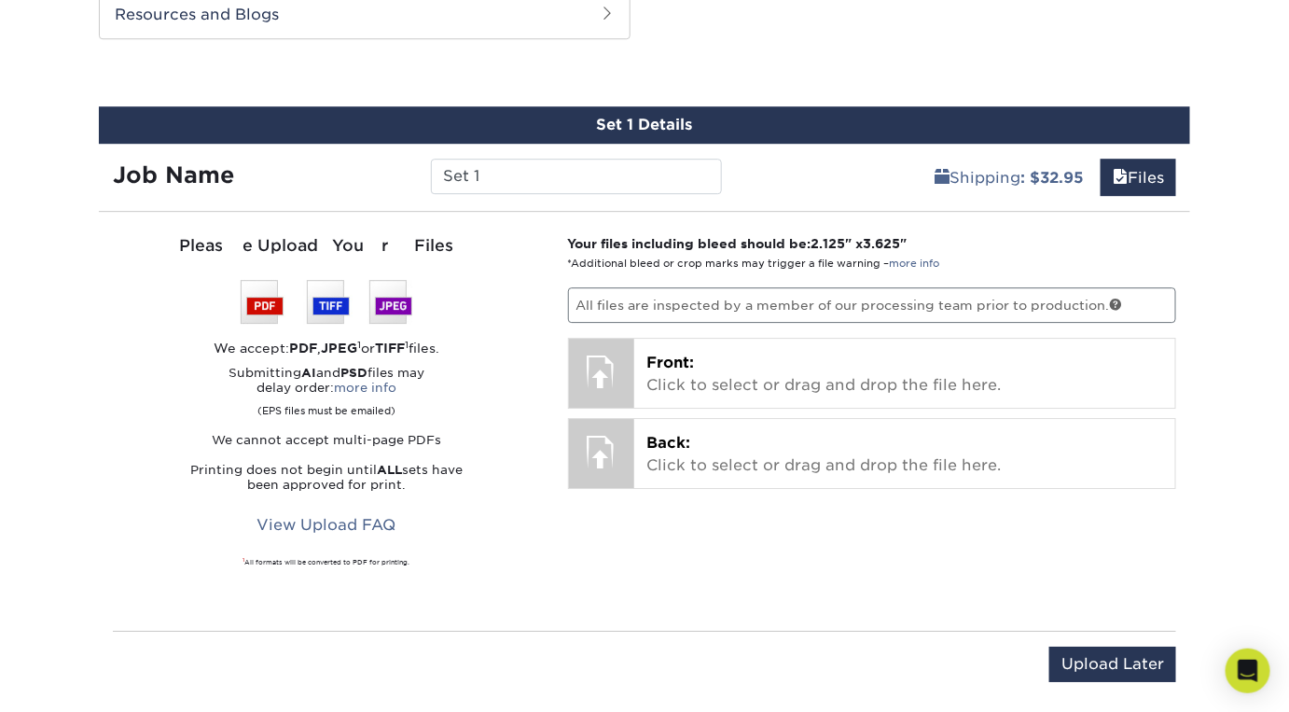
click at [1108, 298] on p "All files are inspected by a member of our processing team prior to production." at bounding box center [872, 304] width 609 height 35
click at [1117, 298] on link at bounding box center [1116, 304] width 13 height 13
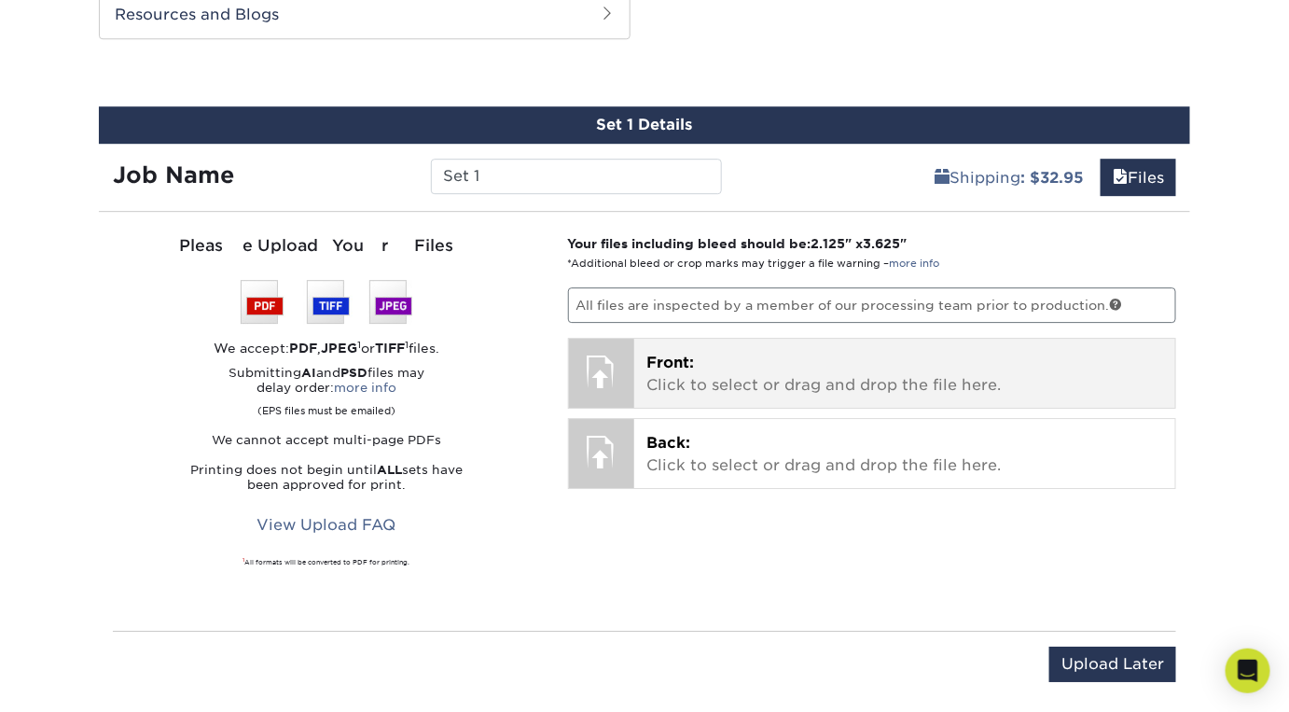
click at [646, 365] on div "Front: Click to select or drag and drop the file here. Choose file" at bounding box center [905, 373] width 542 height 69
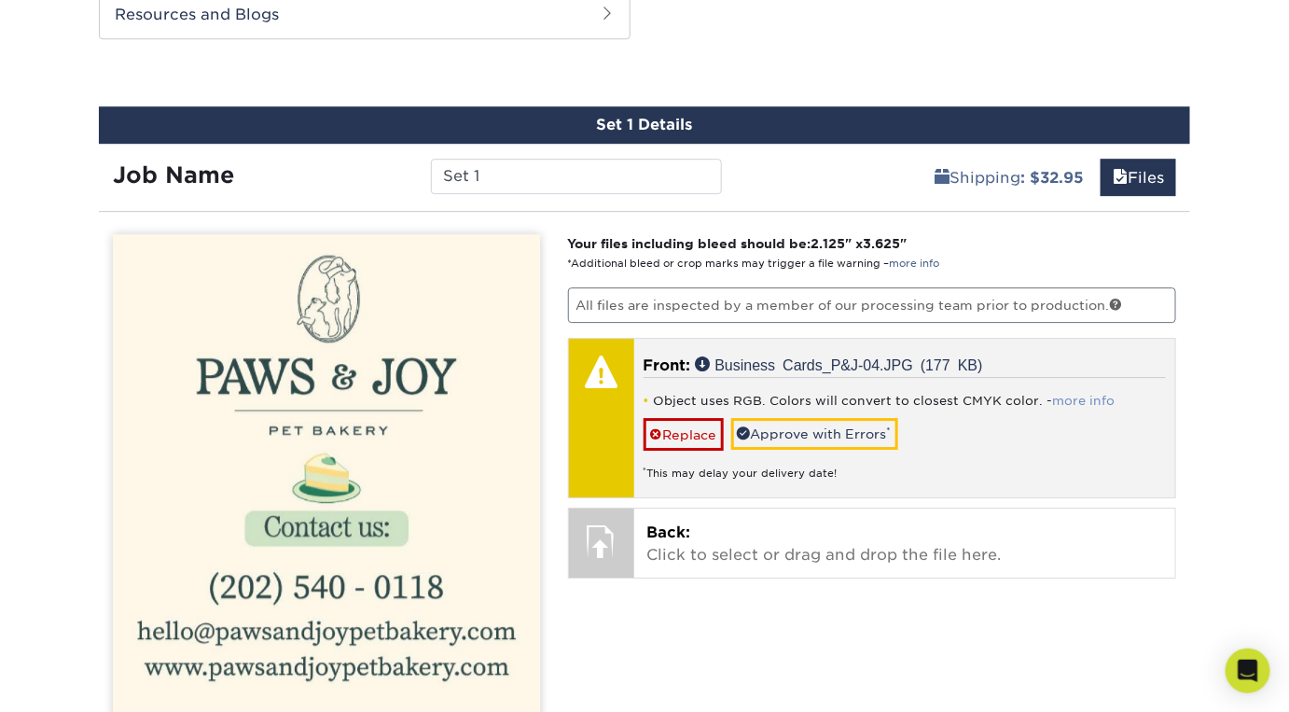
click at [1072, 395] on link "more info" at bounding box center [1084, 401] width 62 height 14
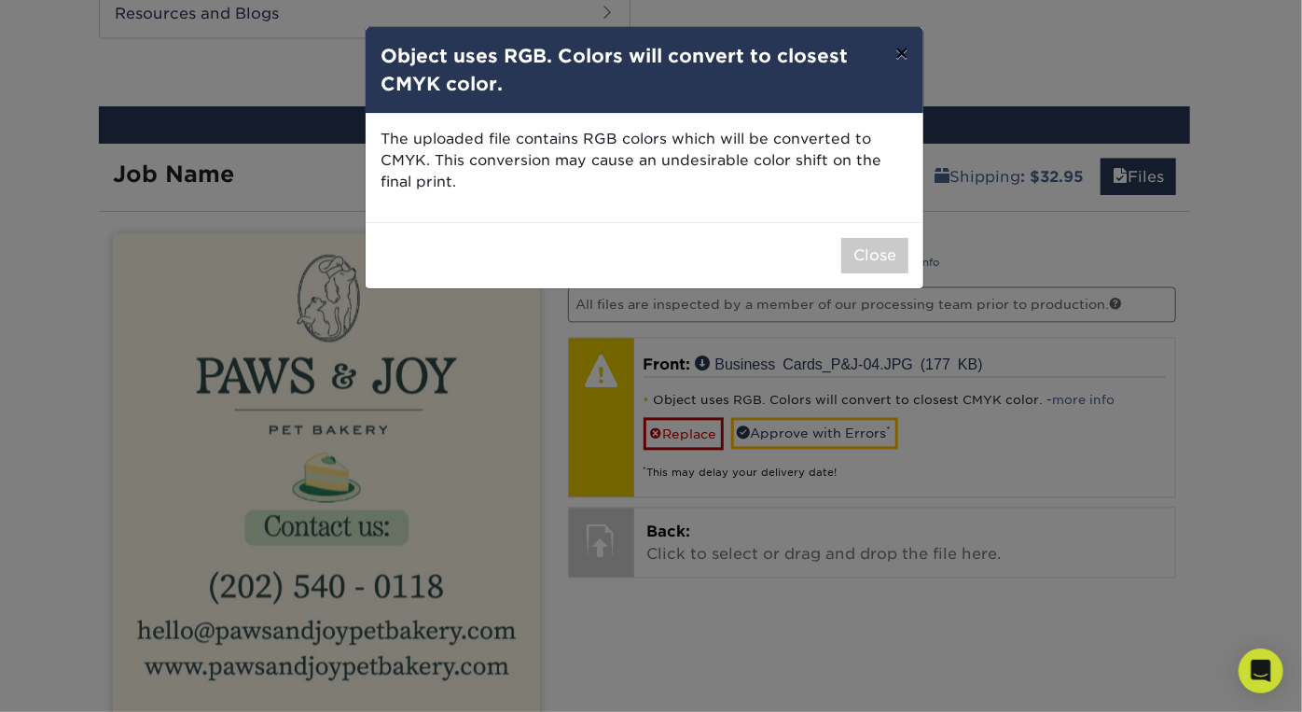
click at [888, 55] on button "×" at bounding box center [902, 53] width 43 height 52
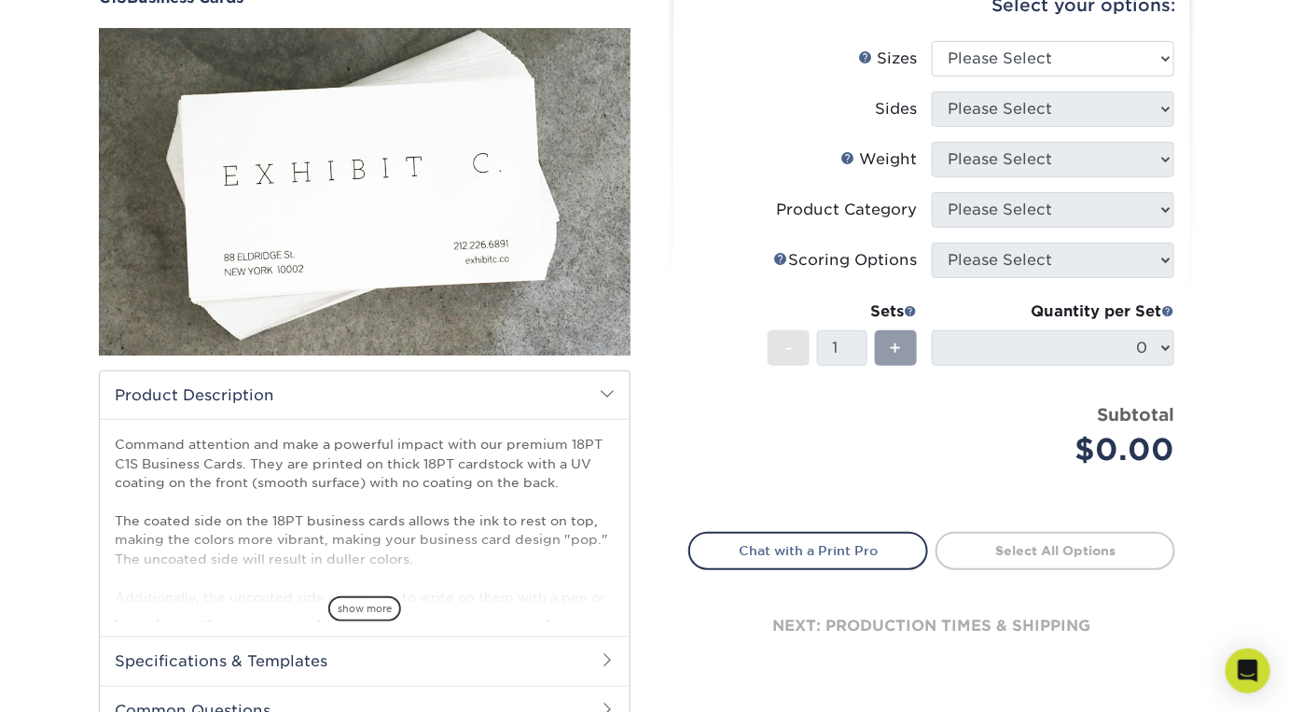
scroll to position [396, 0]
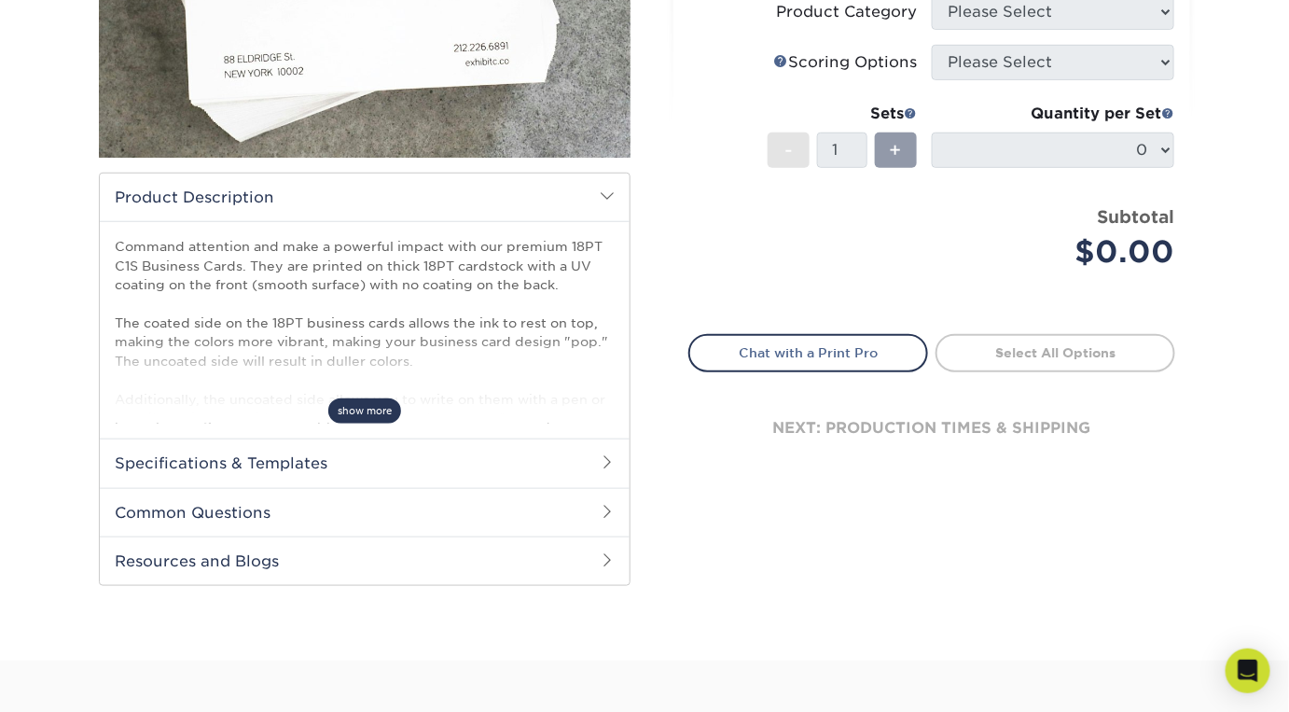
click at [371, 416] on span "show more" at bounding box center [364, 410] width 73 height 25
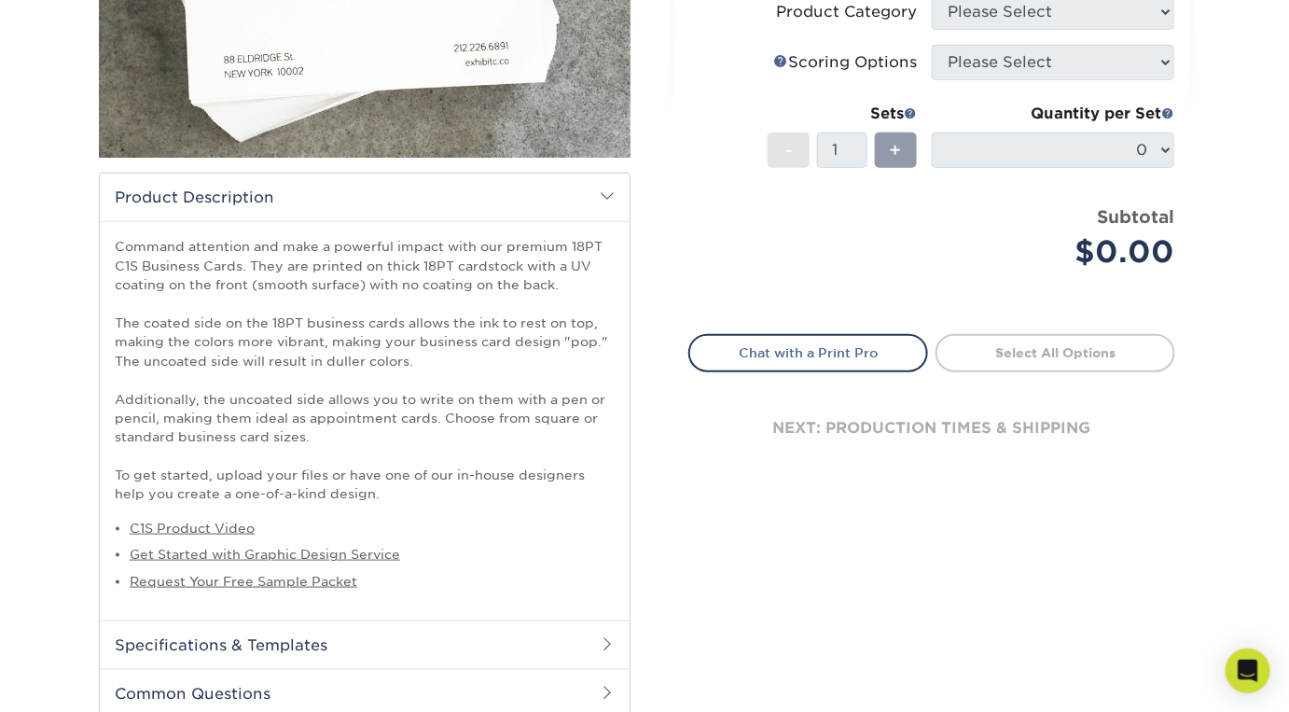
drag, startPoint x: 490, startPoint y: 402, endPoint x: 326, endPoint y: 412, distance: 164.5
click at [326, 412] on p "Command attention and make a powerful impact with our premium 18PT C1S Business…" at bounding box center [365, 370] width 500 height 266
